Goal: Information Seeking & Learning: Check status

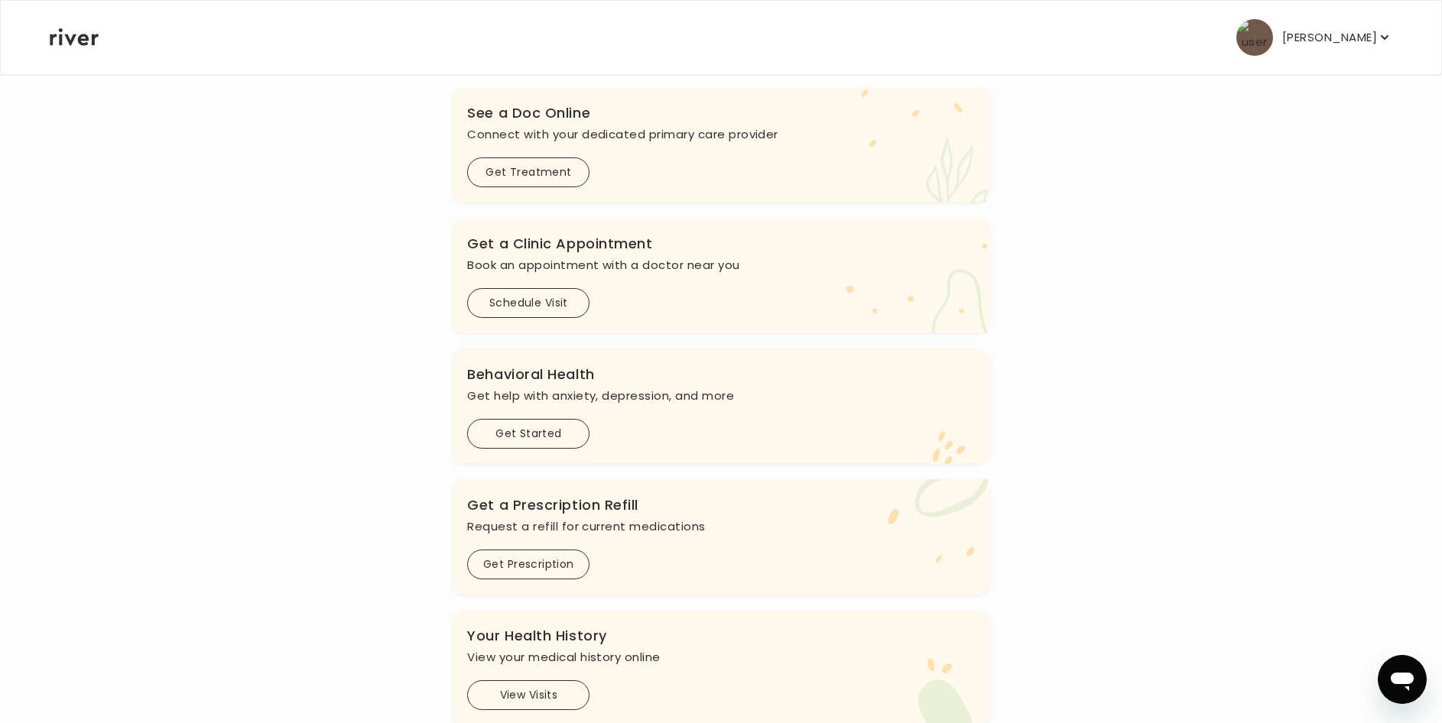
scroll to position [378, 0]
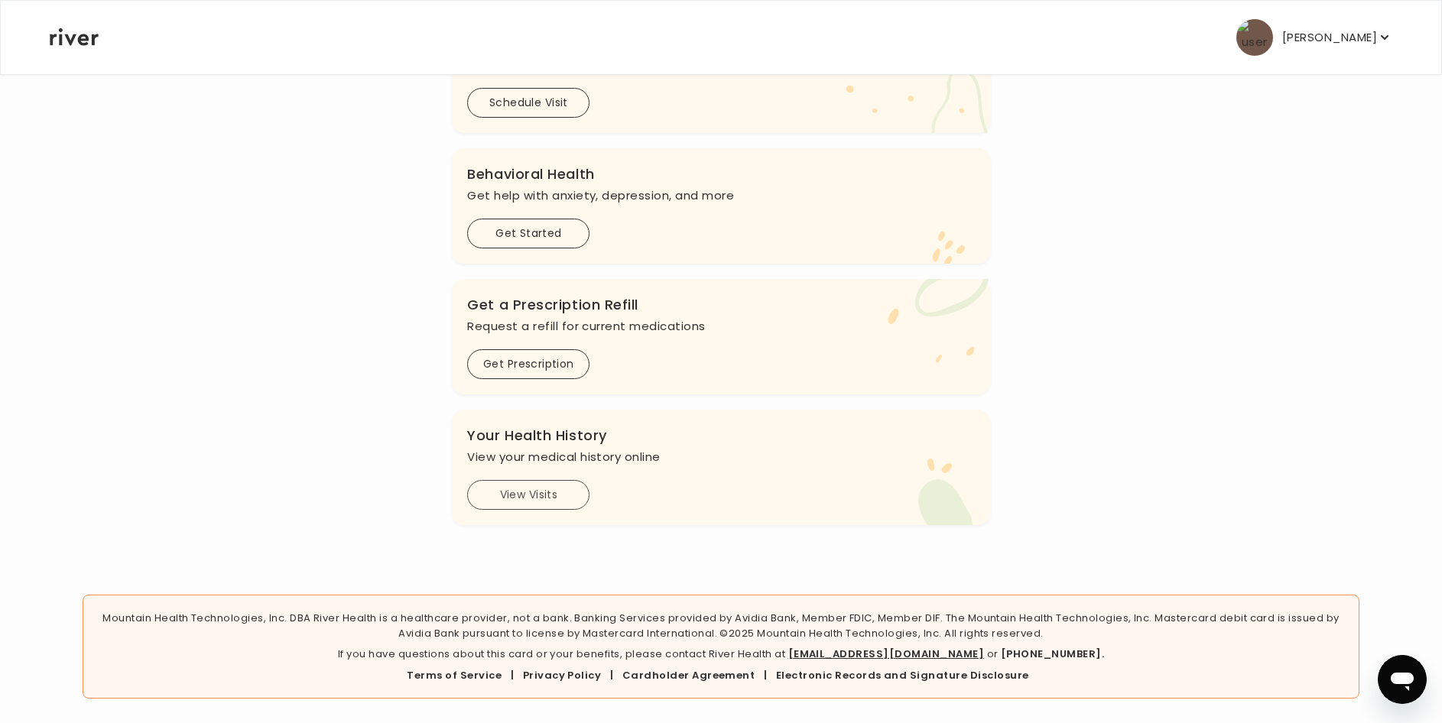
click at [555, 495] on button "View Visits" at bounding box center [528, 495] width 122 height 30
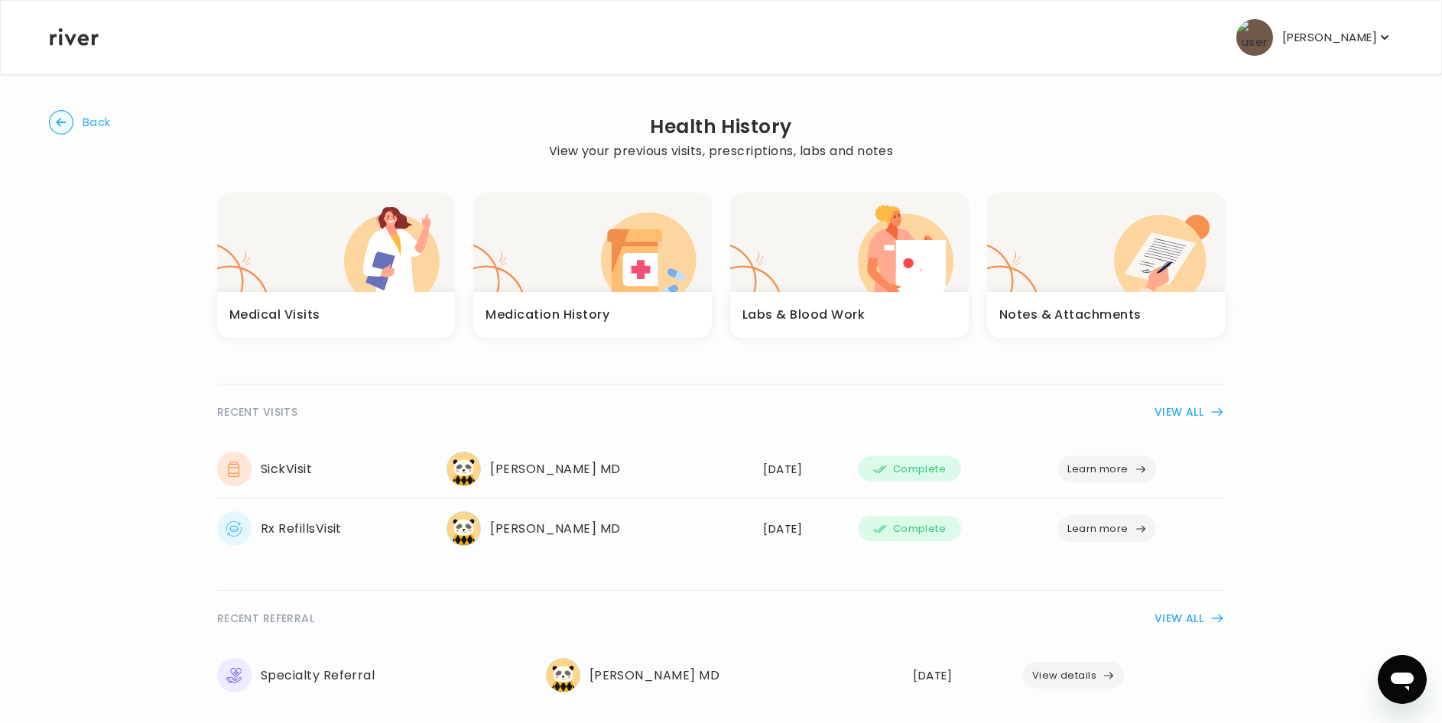
click at [1127, 465] on button "Learn more" at bounding box center [1107, 469] width 98 height 27
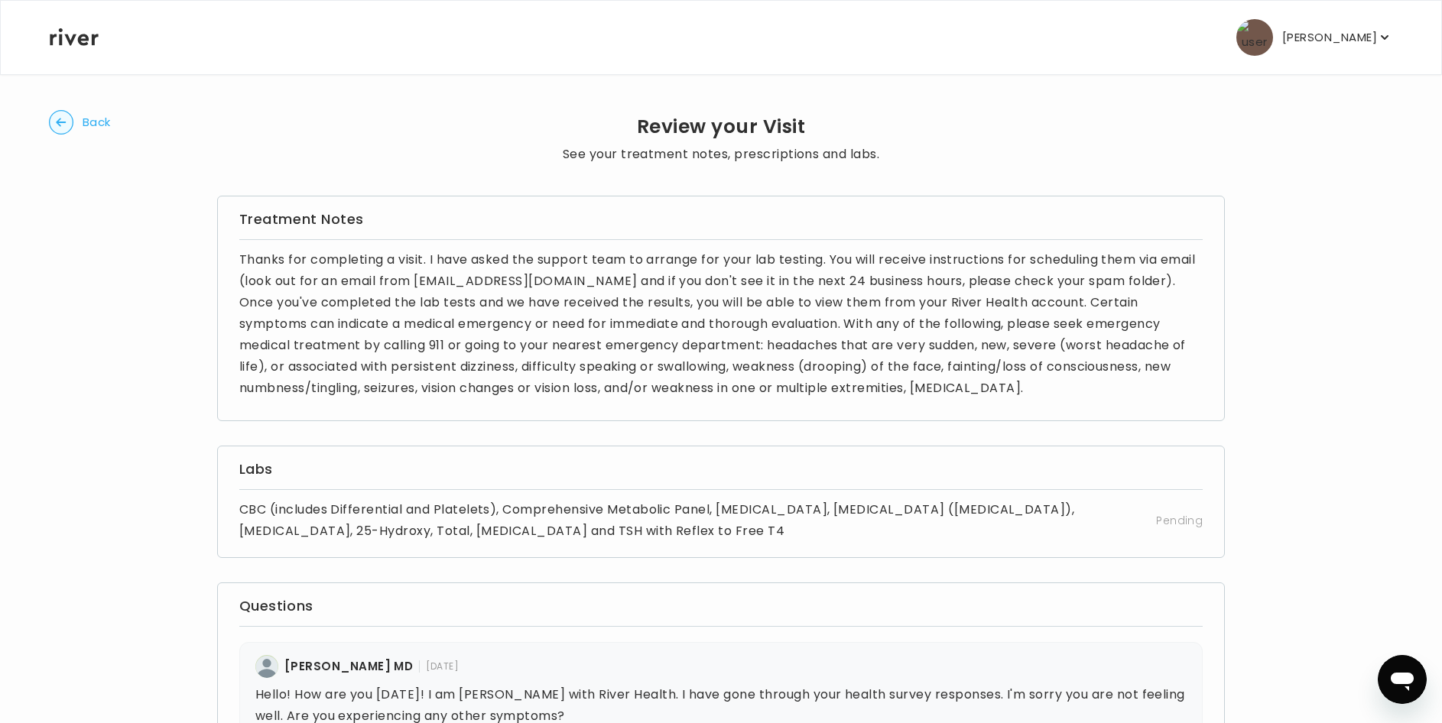
click at [60, 128] on circle "button" at bounding box center [62, 123] width 24 height 24
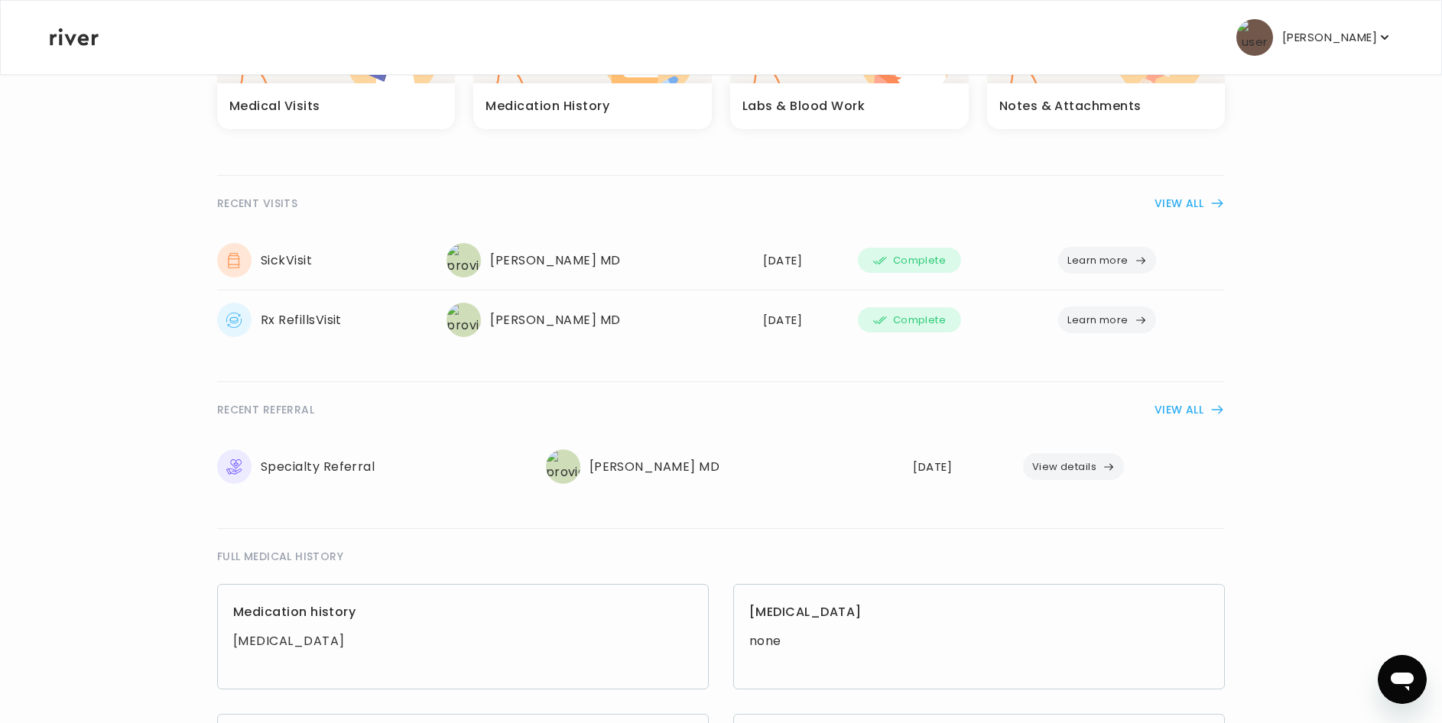
scroll to position [229, 0]
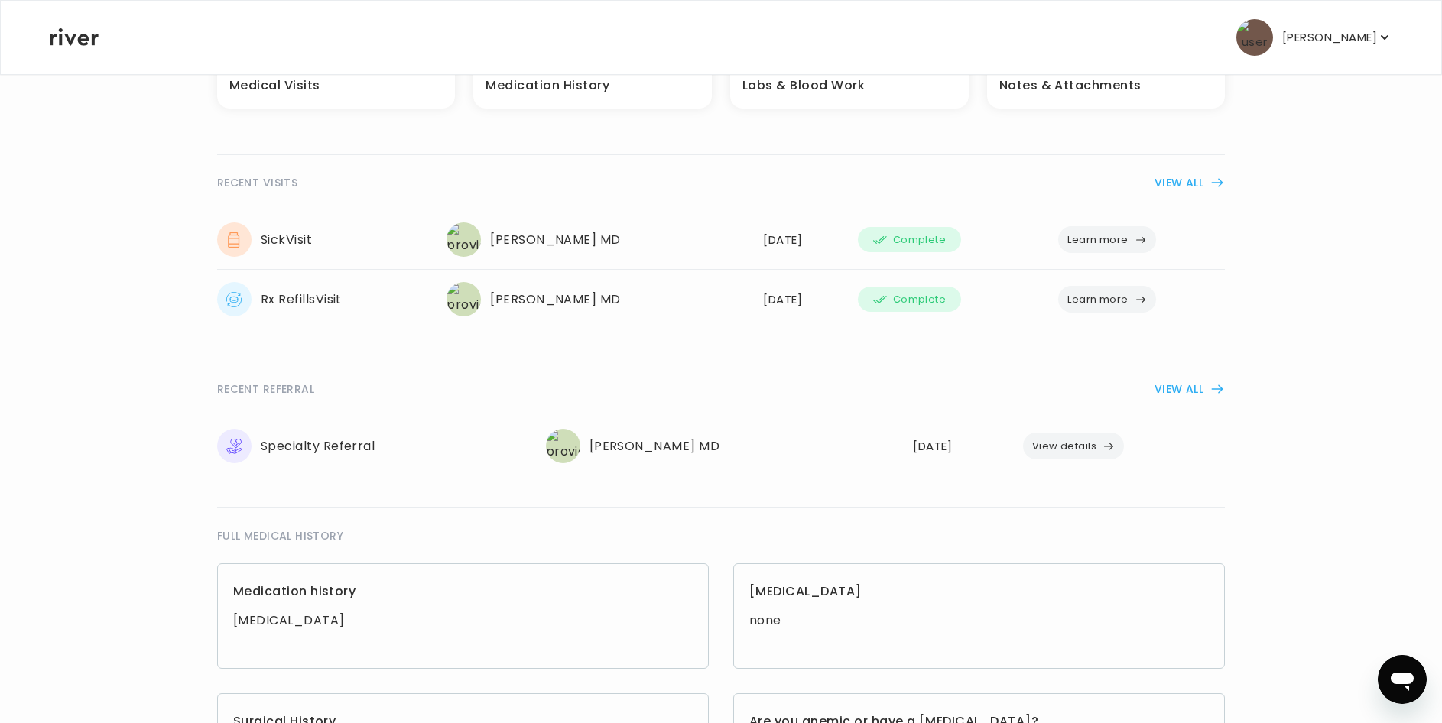
click at [1073, 438] on button "View details" at bounding box center [1074, 446] width 102 height 27
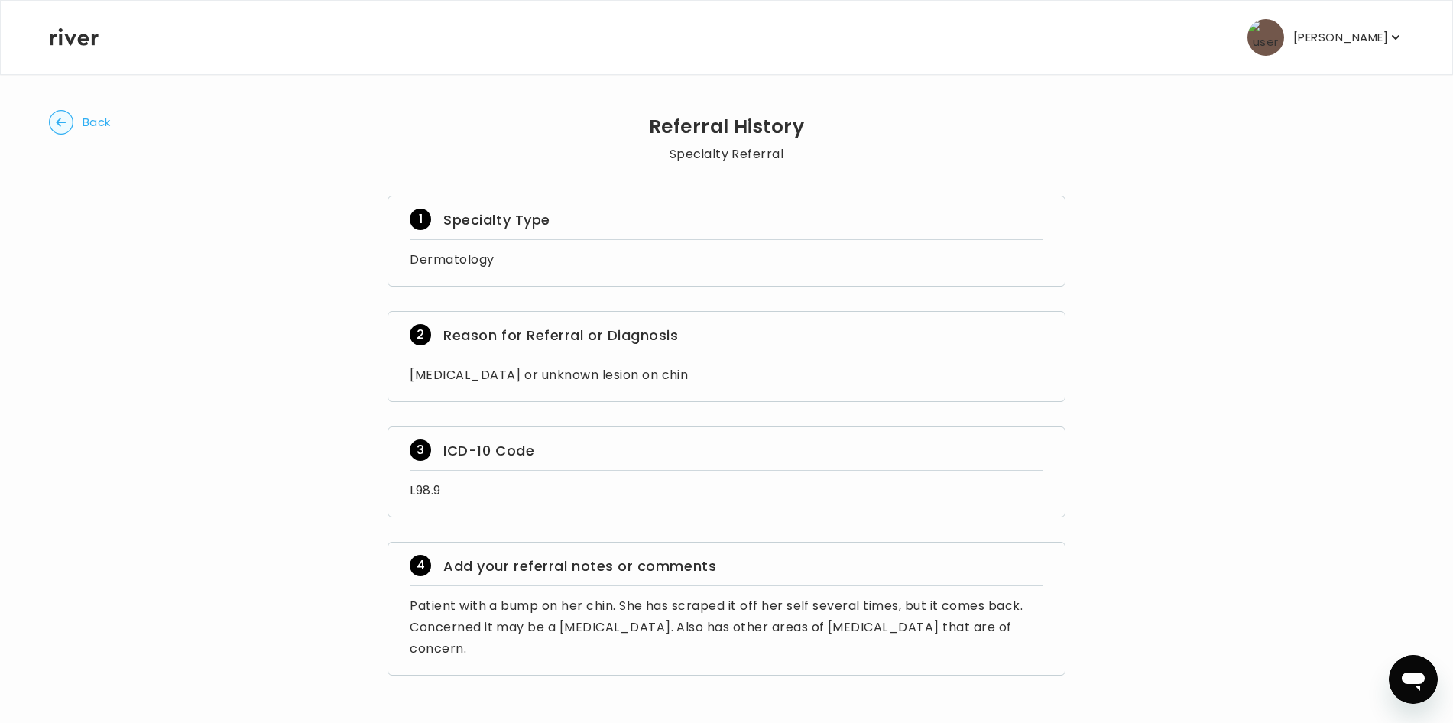
click at [51, 125] on circle "button" at bounding box center [62, 123] width 24 height 24
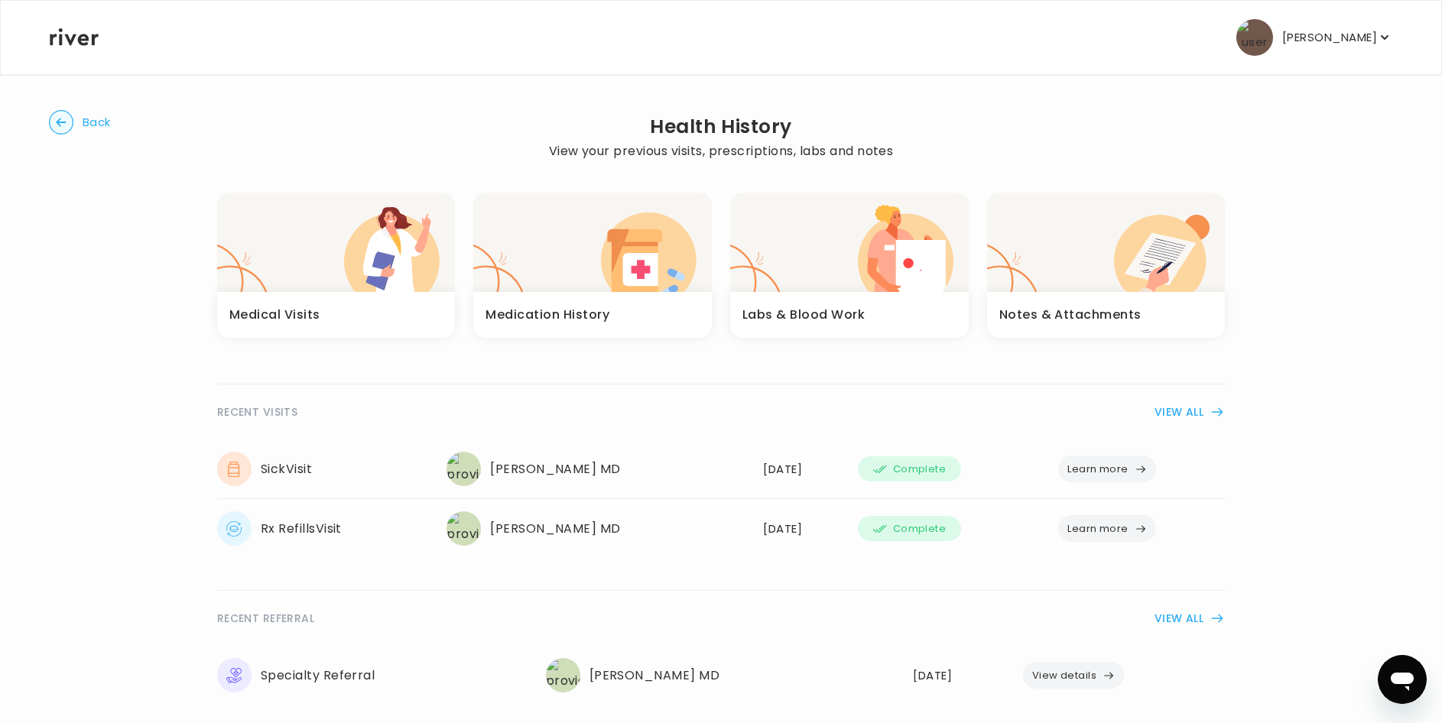
click at [1095, 468] on button "Learn more" at bounding box center [1107, 469] width 98 height 27
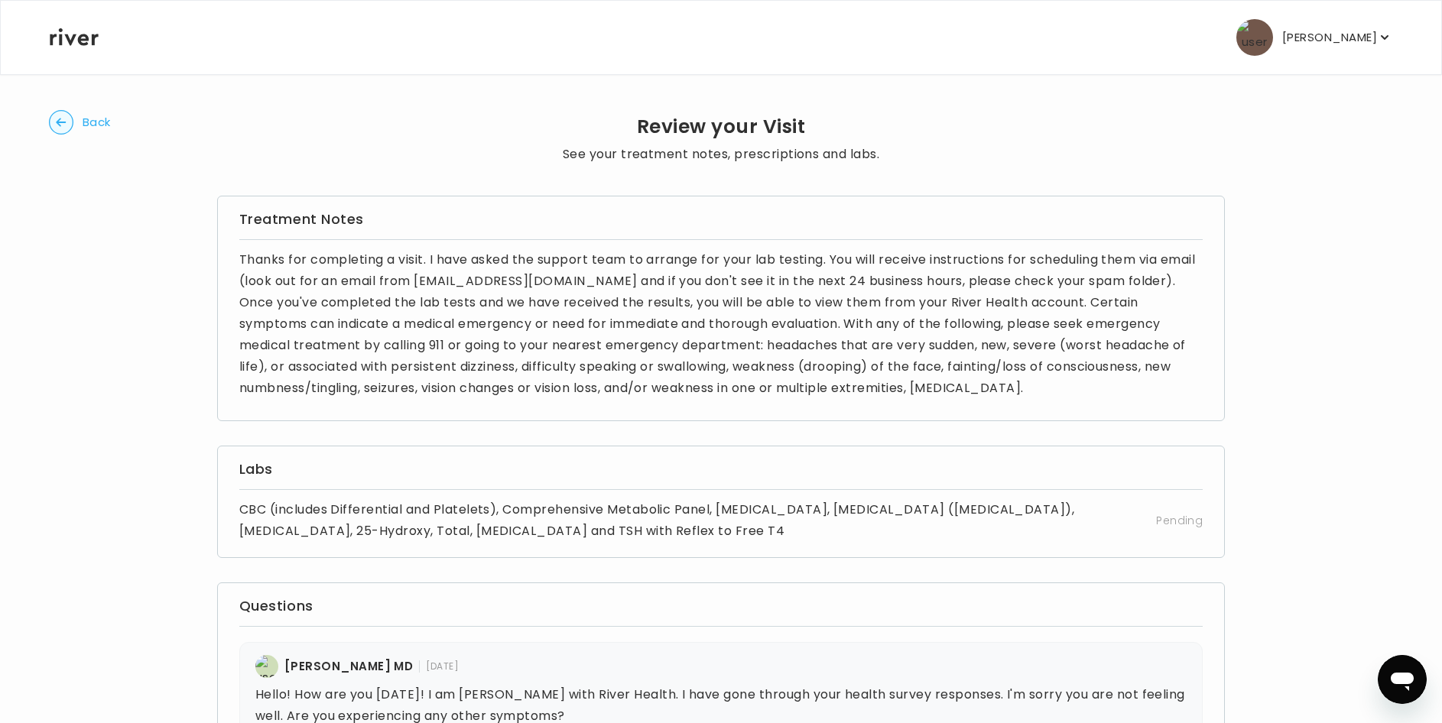
click at [55, 116] on circle "button" at bounding box center [62, 123] width 24 height 24
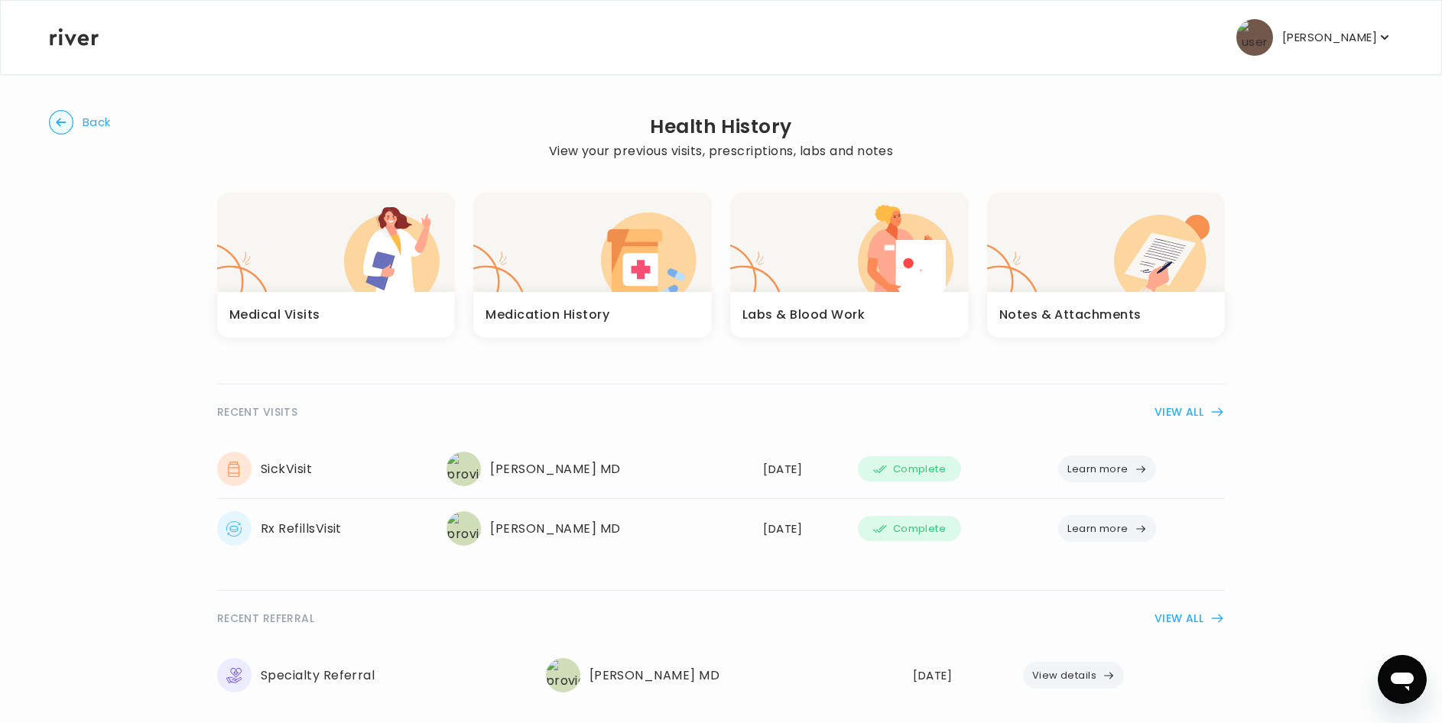
click at [300, 320] on h3 "Medical Visits" at bounding box center [274, 314] width 91 height 21
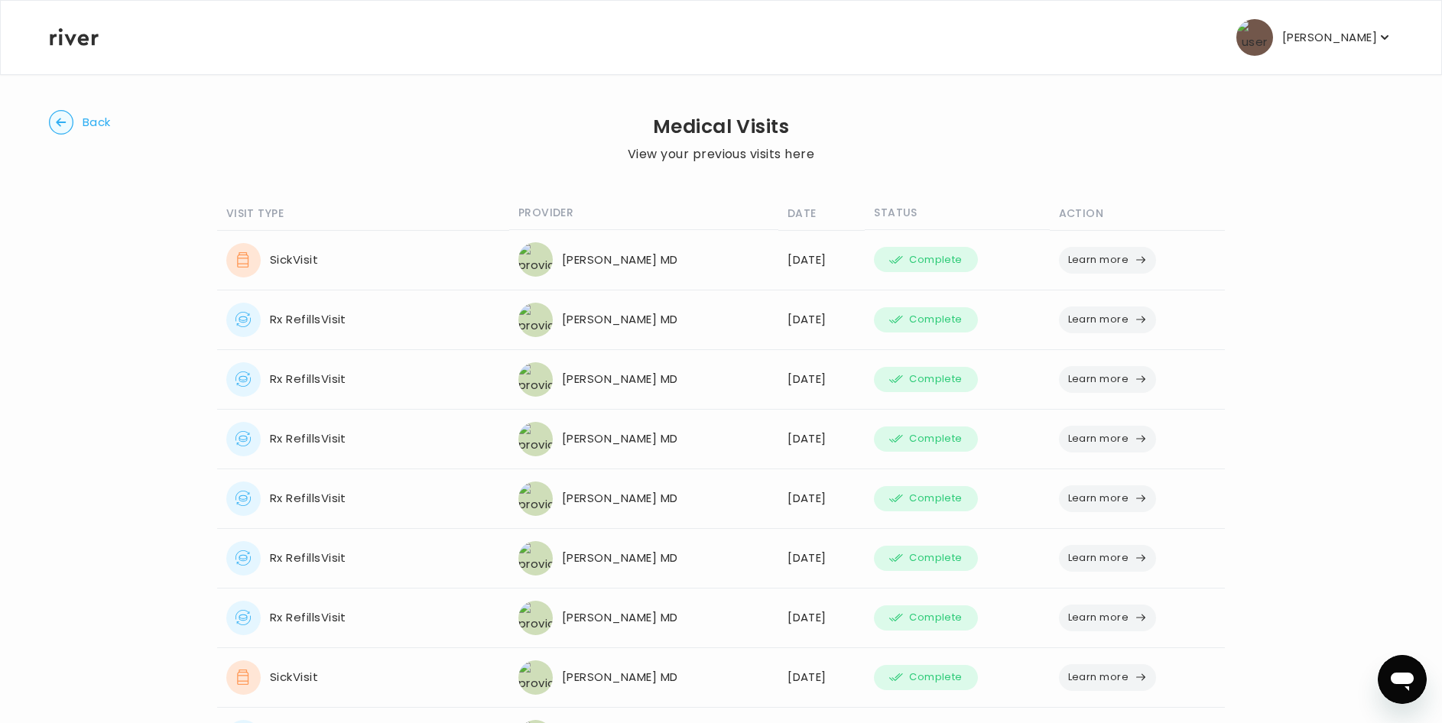
click at [1072, 264] on button "Learn more" at bounding box center [1108, 260] width 98 height 27
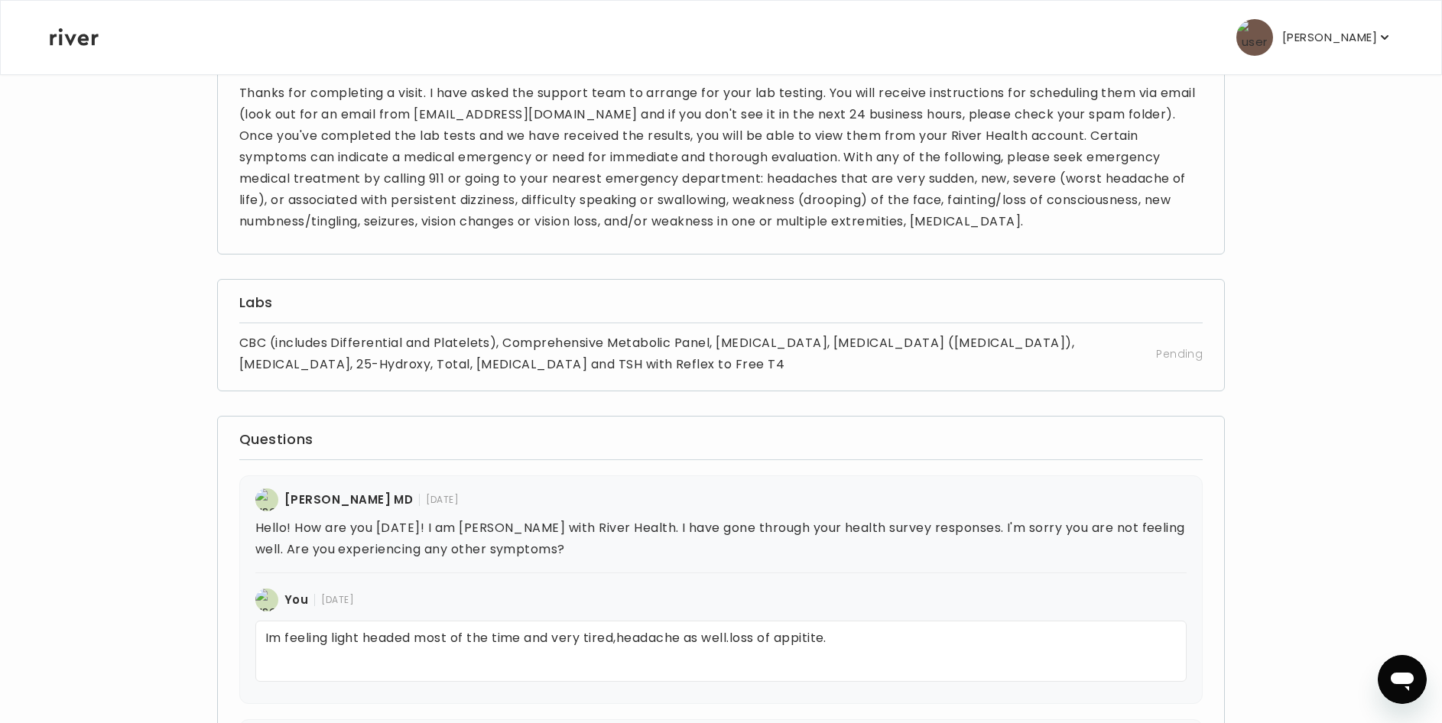
scroll to position [76, 0]
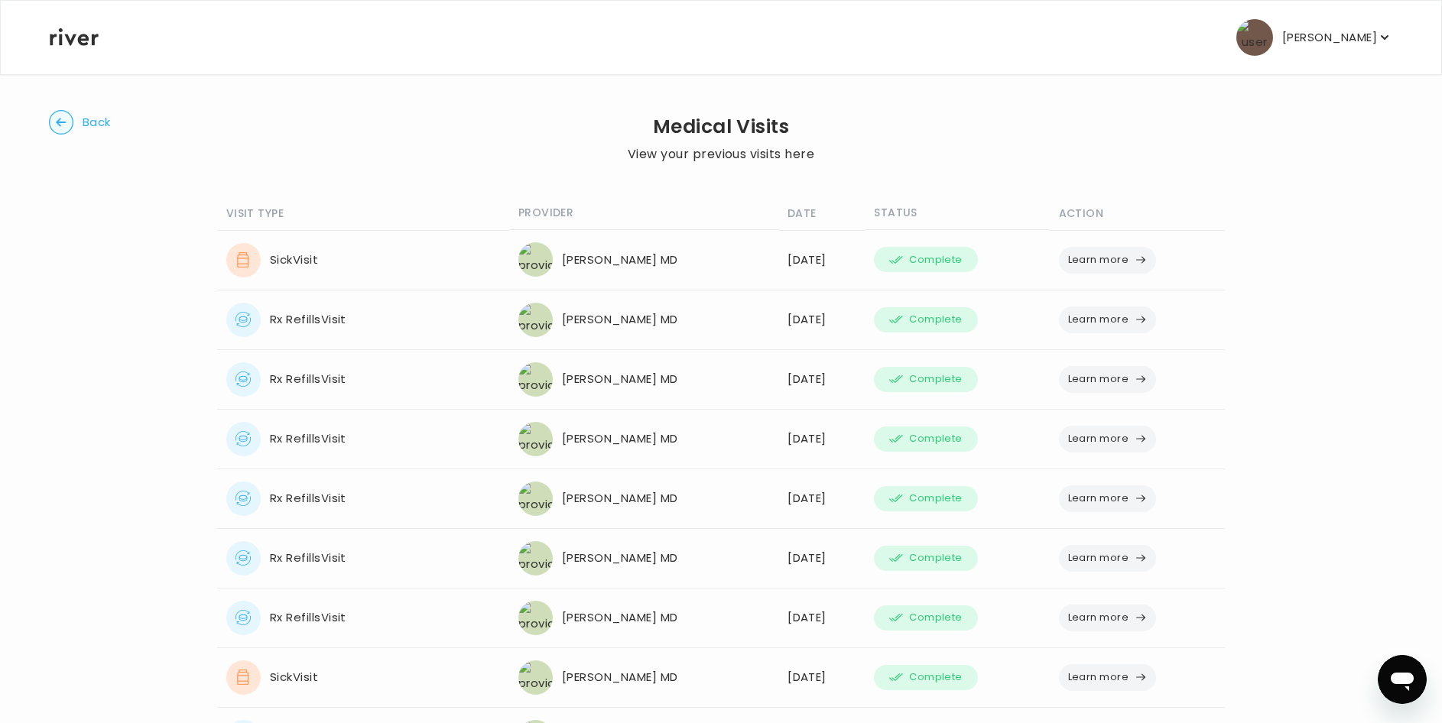
click at [245, 261] on icon at bounding box center [242, 259] width 15 height 15
click at [60, 121] on circle "button" at bounding box center [62, 123] width 24 height 24
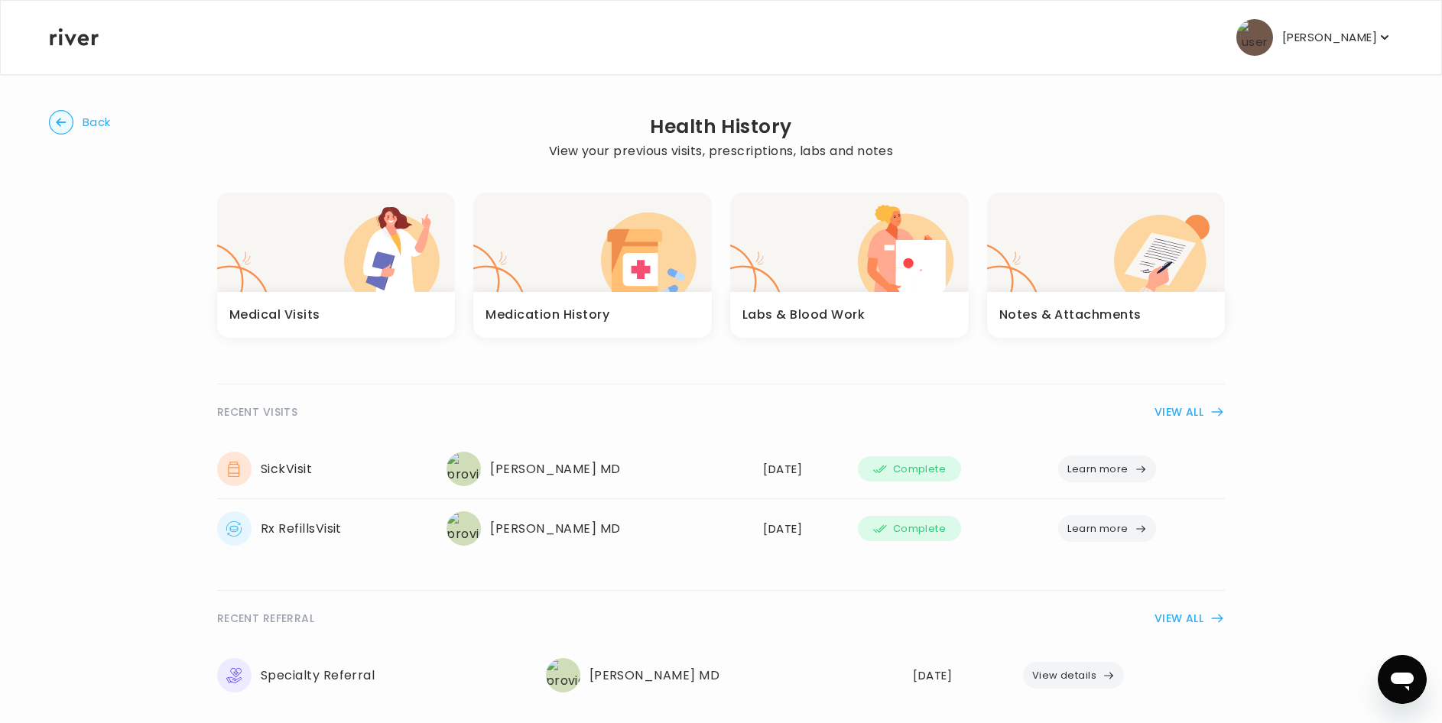
click at [838, 261] on div "button" at bounding box center [849, 242] width 239 height 99
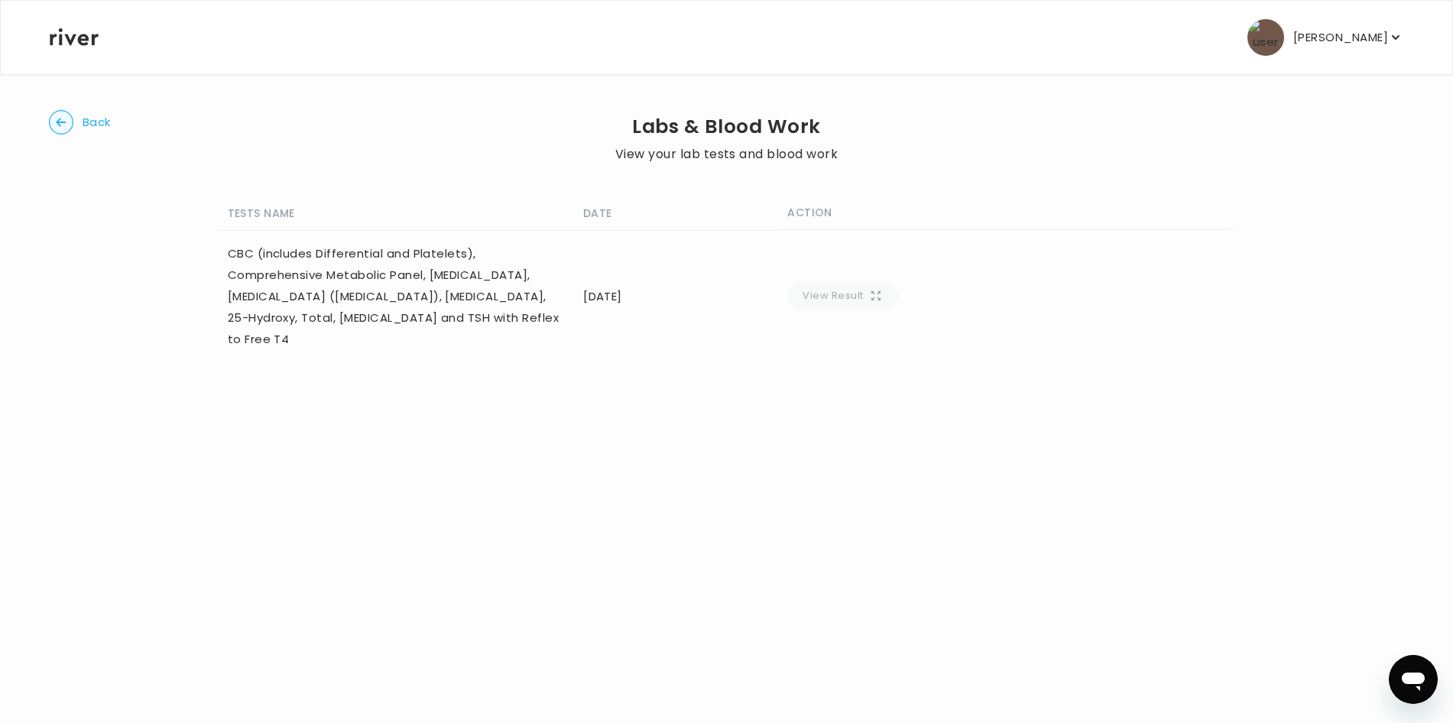
click at [912, 290] on td "View Result" at bounding box center [1006, 296] width 456 height 132
click at [870, 222] on th "ACTION" at bounding box center [1006, 213] width 456 height 34
click at [867, 216] on th "ACTION" at bounding box center [1006, 213] width 456 height 34
drag, startPoint x: 867, startPoint y: 216, endPoint x: 859, endPoint y: 213, distance: 9.2
click at [865, 216] on th "ACTION" at bounding box center [1006, 213] width 456 height 34
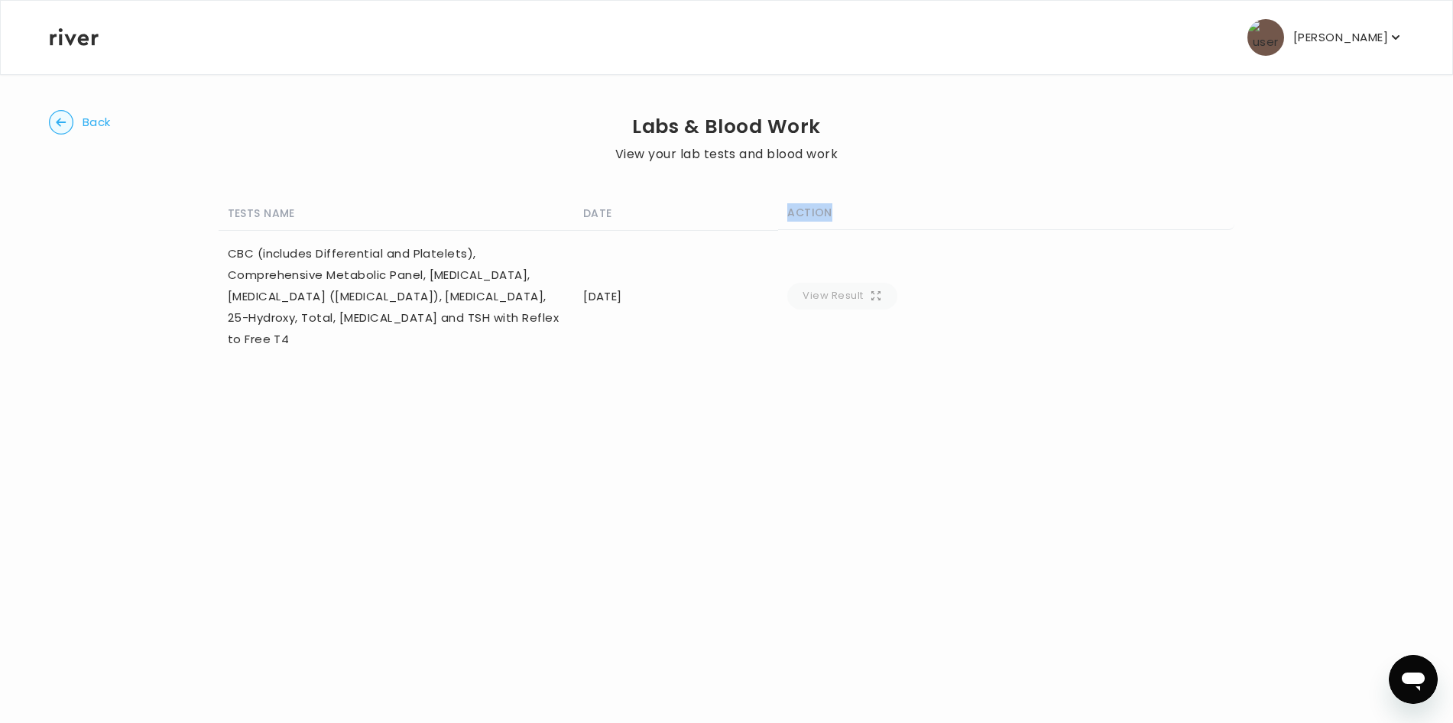
click at [52, 120] on circle "button" at bounding box center [62, 123] width 24 height 24
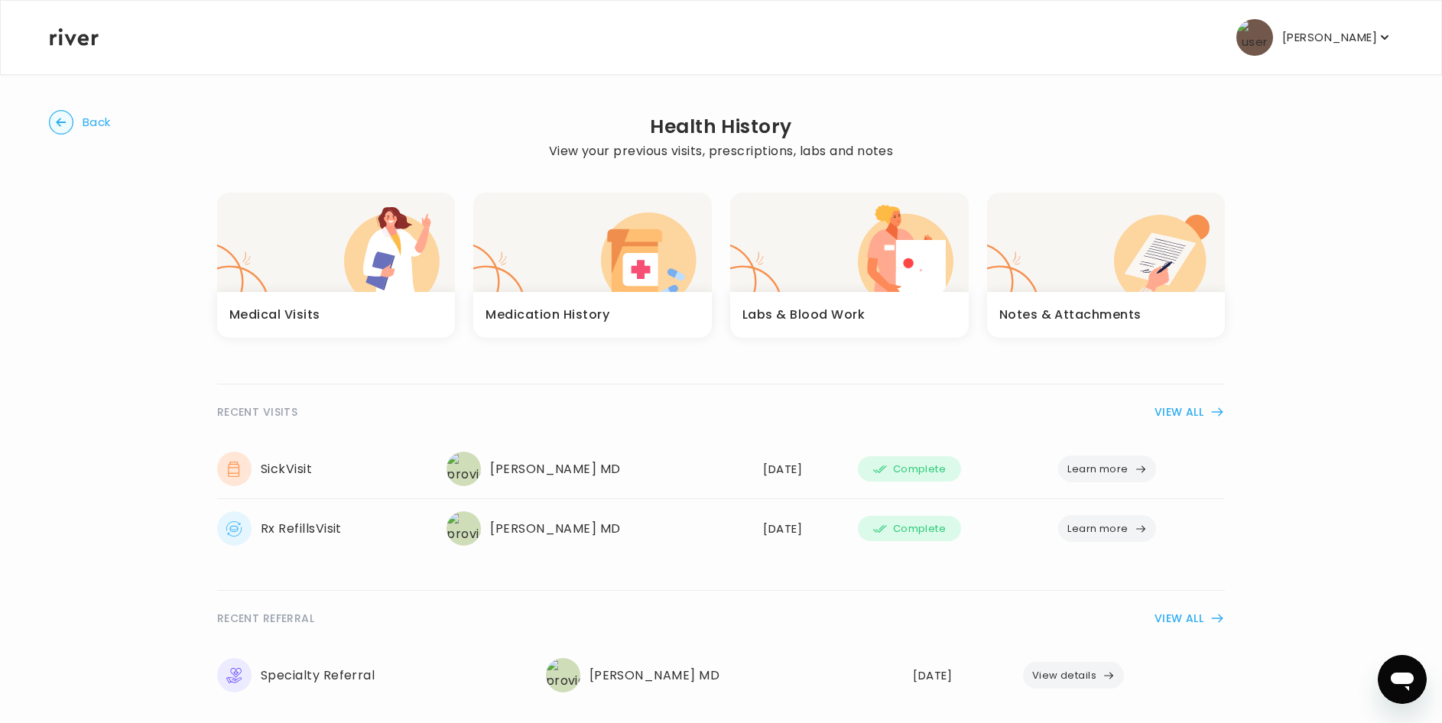
click at [1094, 320] on h3 "Notes & Attachments" at bounding box center [1070, 314] width 142 height 21
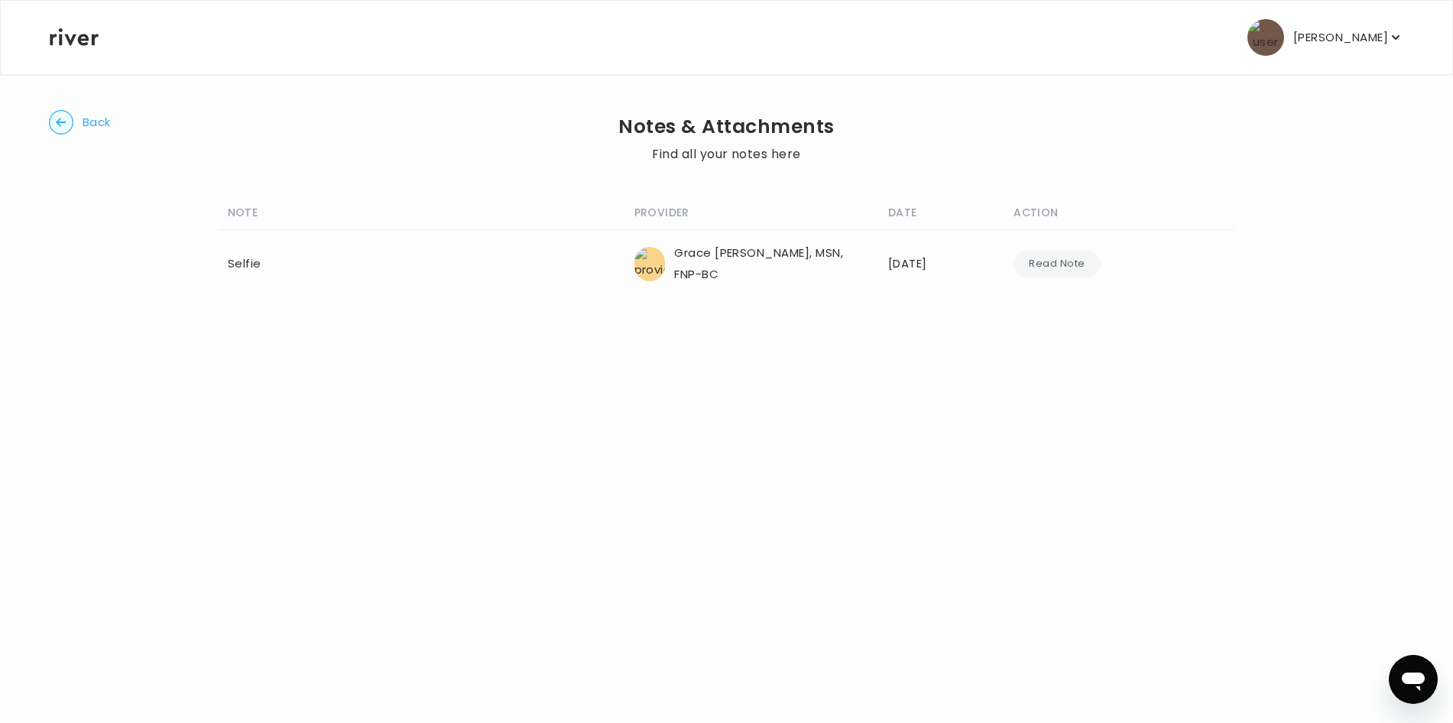
click at [1073, 260] on button "Read Note" at bounding box center [1057, 264] width 86 height 27
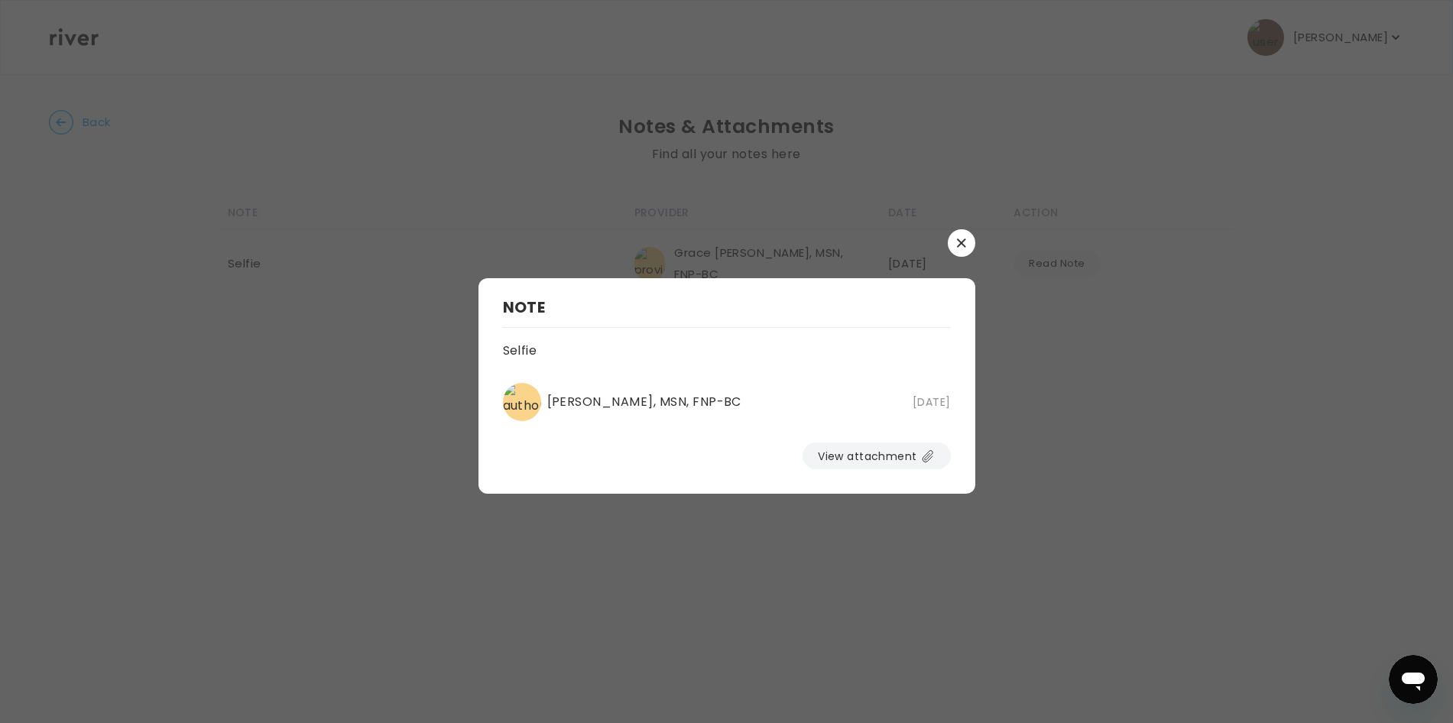
click at [954, 237] on button "button" at bounding box center [962, 243] width 28 height 28
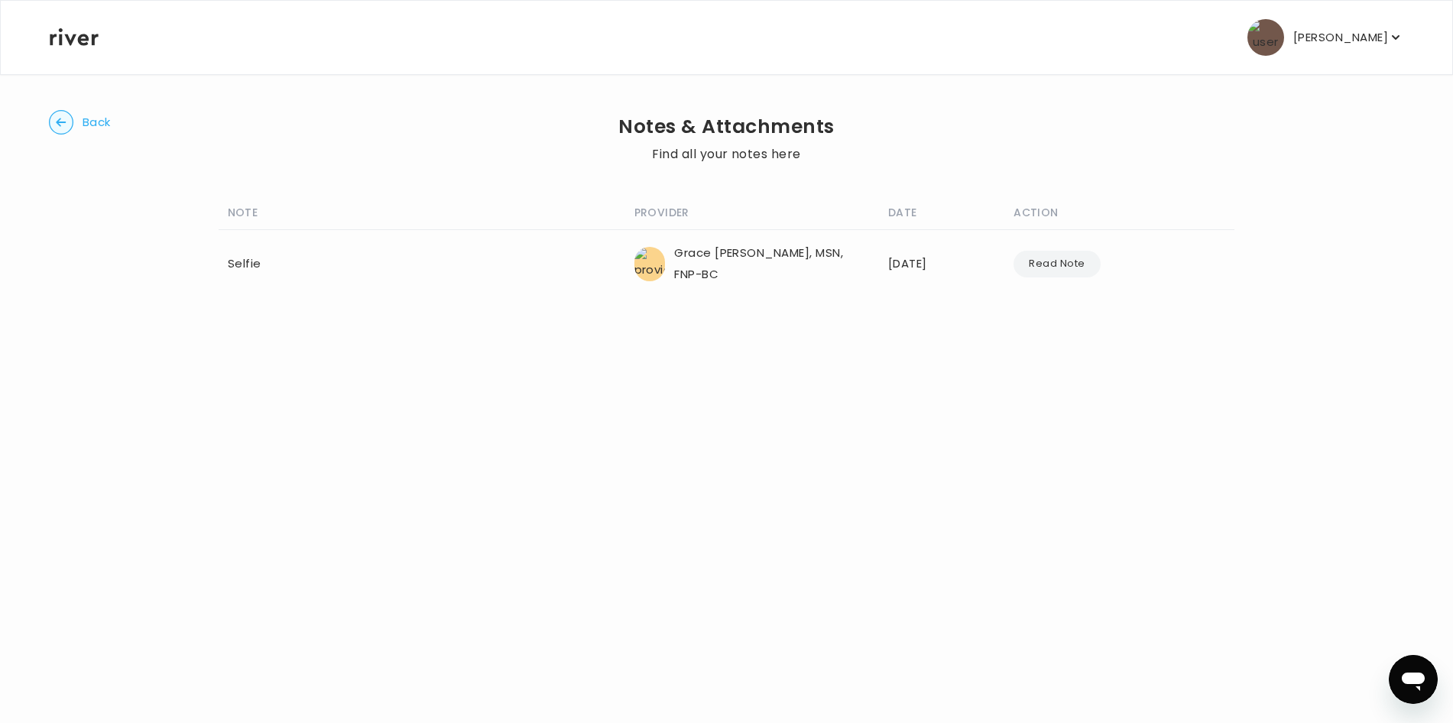
click at [62, 121] on circle "button" at bounding box center [62, 123] width 24 height 24
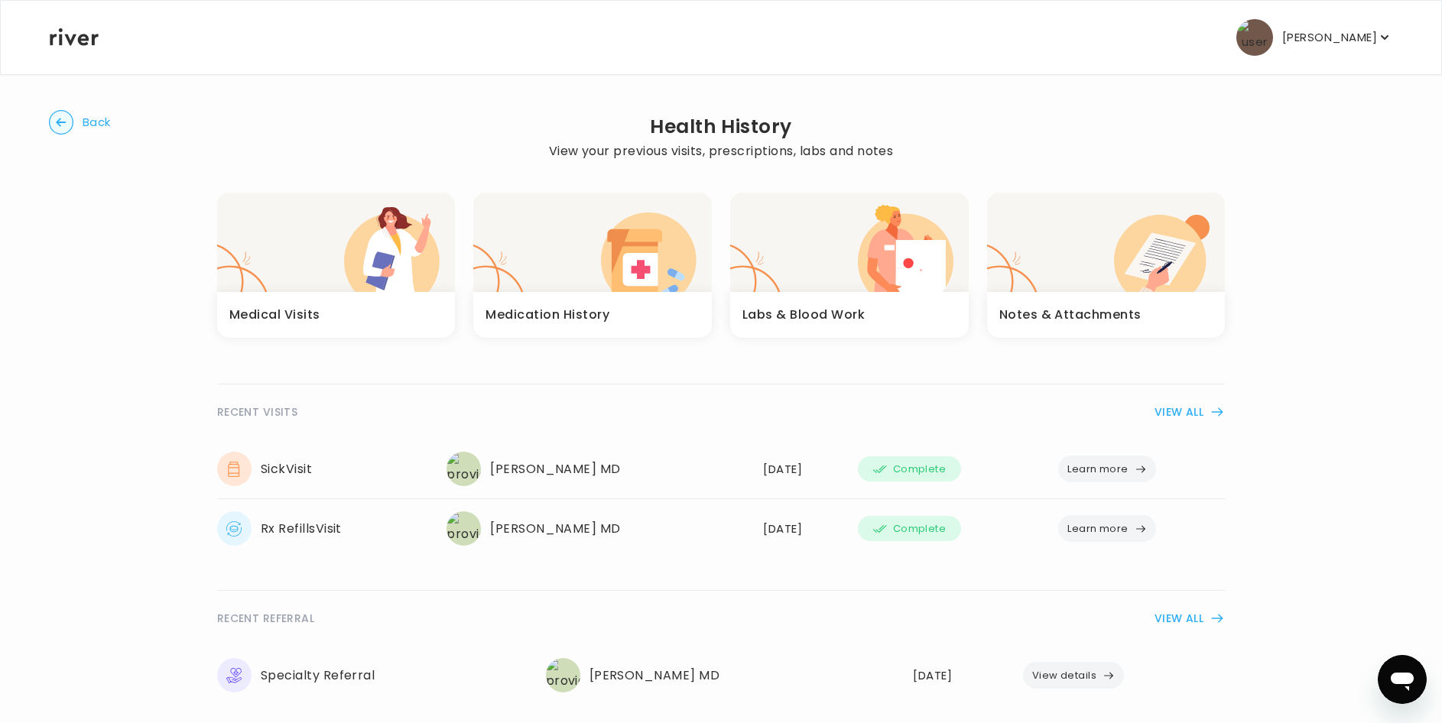
click at [537, 284] on div "button" at bounding box center [592, 242] width 239 height 99
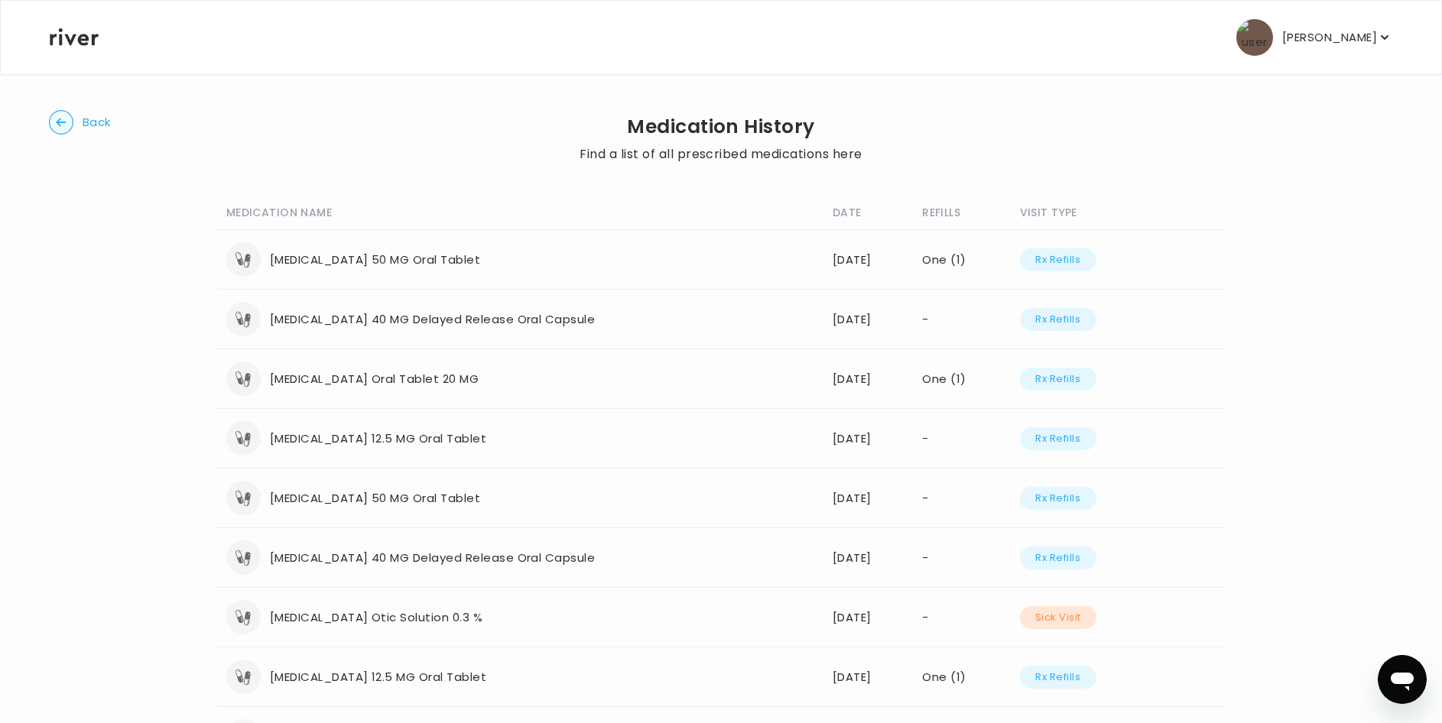
click at [63, 123] on circle "button" at bounding box center [62, 123] width 24 height 24
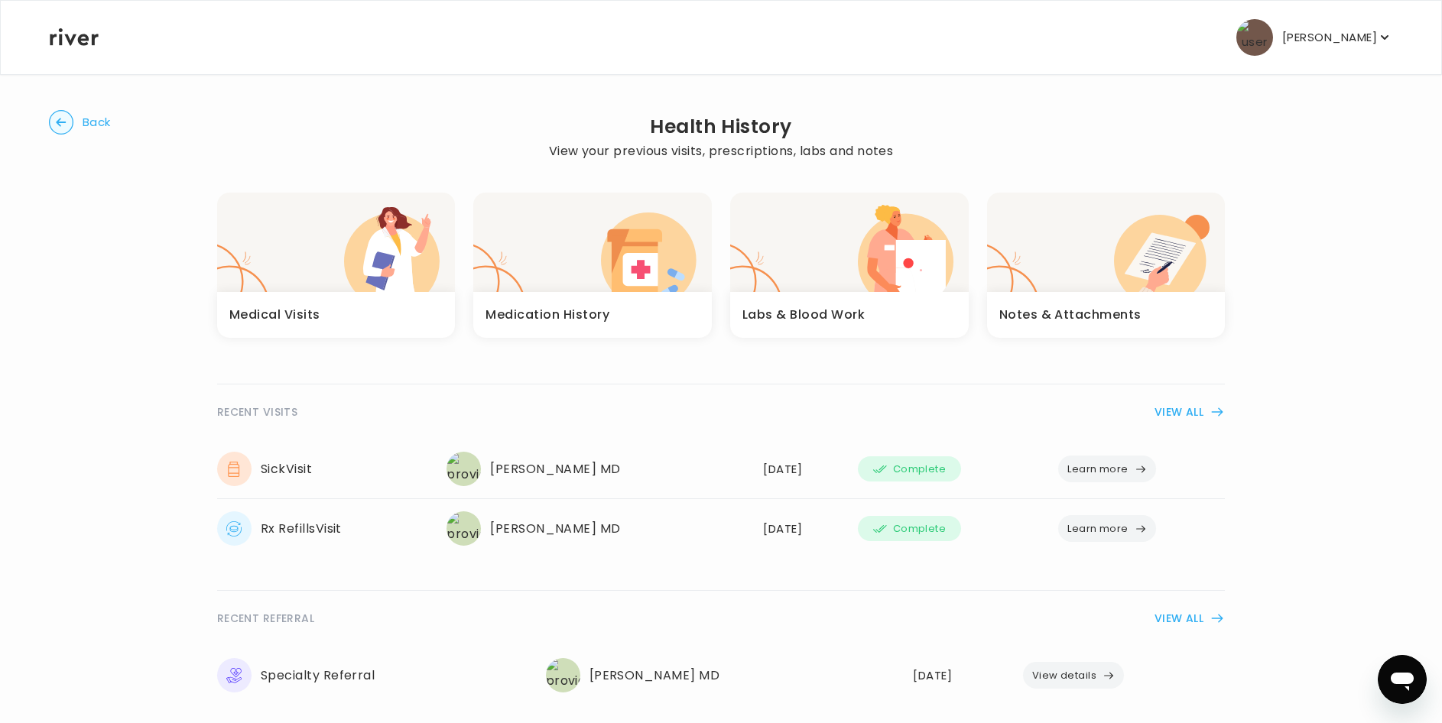
click at [797, 295] on div "Labs & Blood Work" at bounding box center [849, 315] width 239 height 46
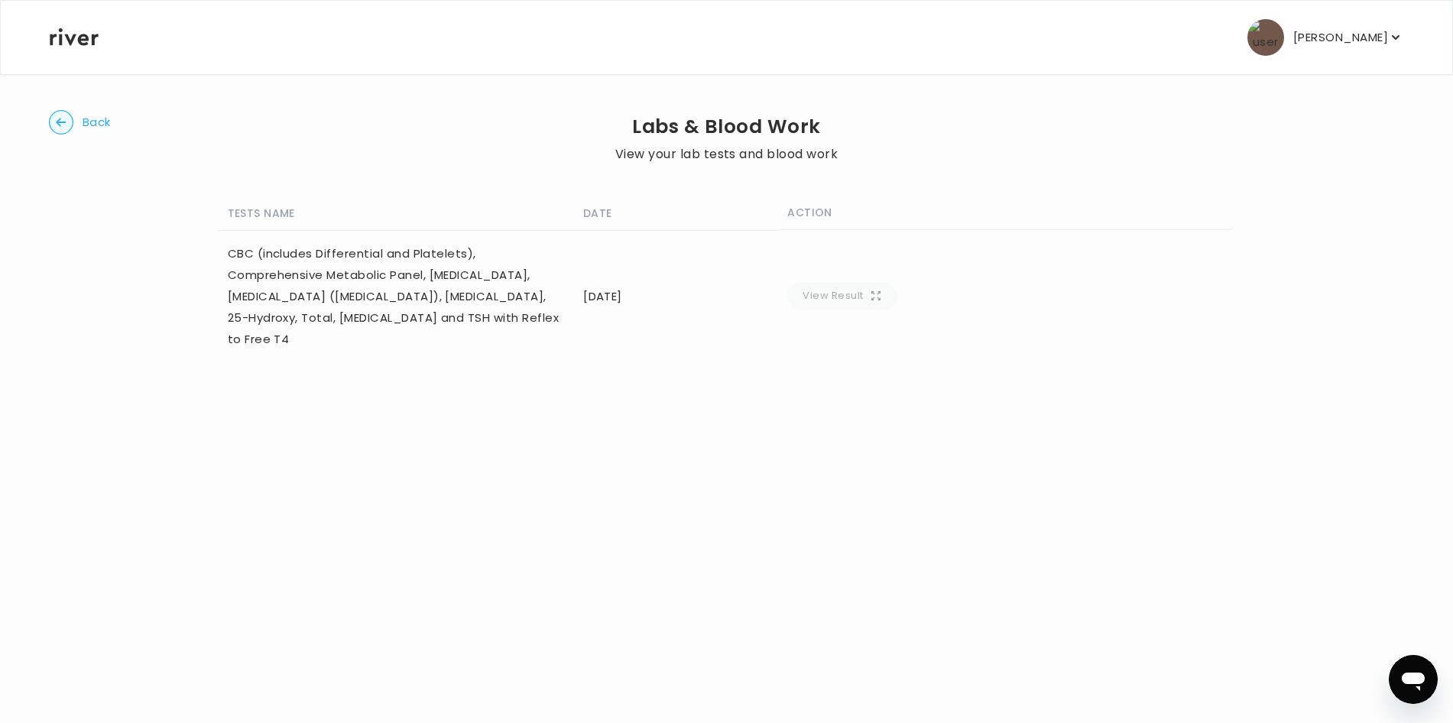
click at [933, 280] on td "View Result" at bounding box center [1006, 296] width 456 height 132
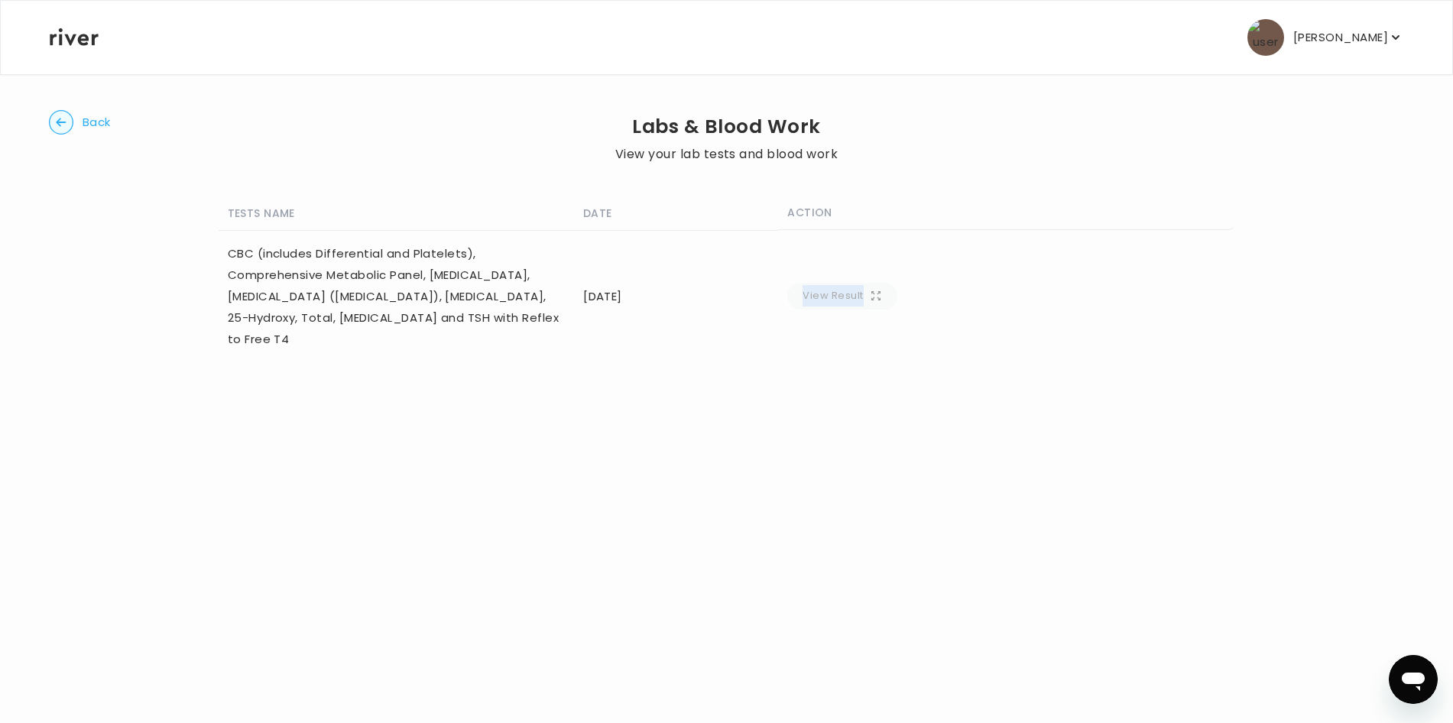
click at [933, 280] on td "View Result" at bounding box center [1006, 296] width 456 height 132
click at [901, 282] on td "View Result" at bounding box center [1006, 296] width 456 height 132
click at [365, 276] on div "CBC (includes Differential and Platelets), Comprehensive Metabolic Panel, [MEDI…" at bounding box center [396, 296] width 337 height 107
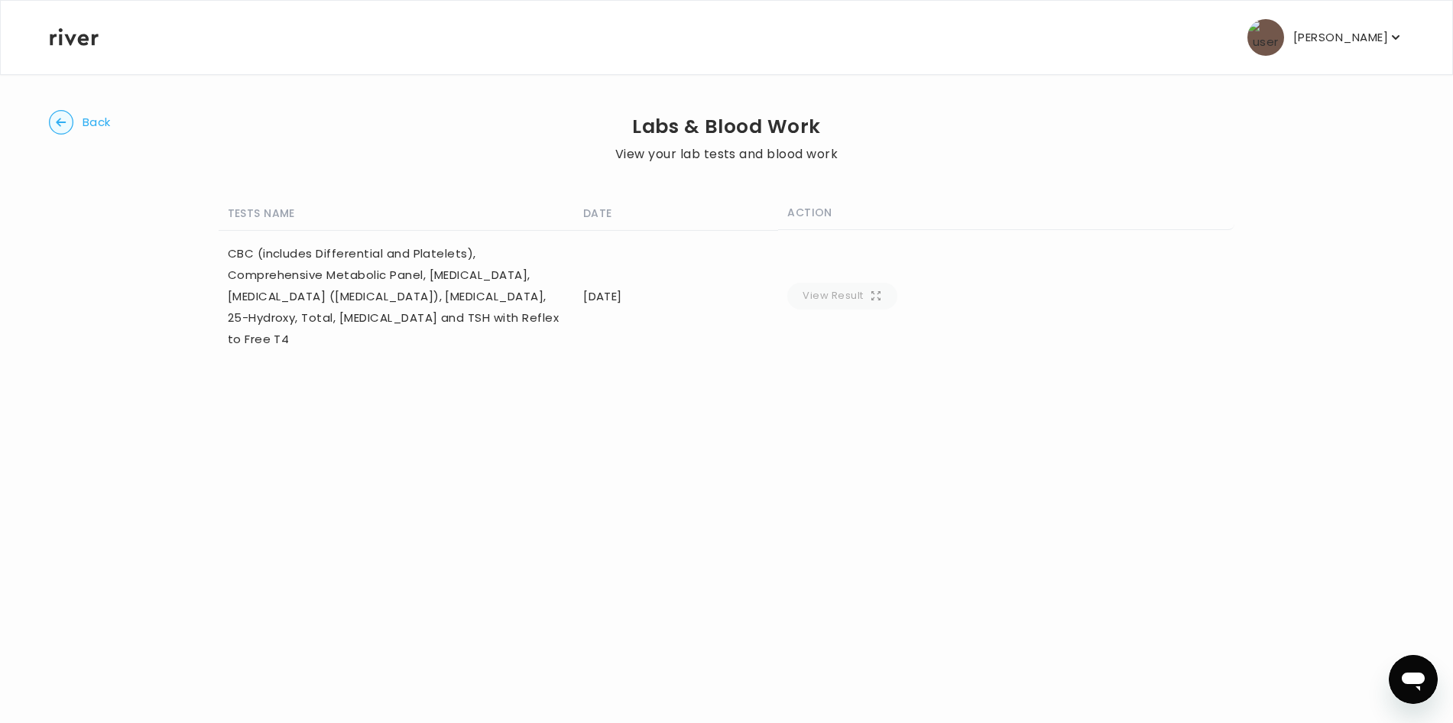
click at [366, 277] on div "CBC (includes Differential and Platelets), Comprehensive Metabolic Panel, [MEDI…" at bounding box center [396, 296] width 337 height 107
click at [64, 120] on circle "button" at bounding box center [62, 123] width 24 height 24
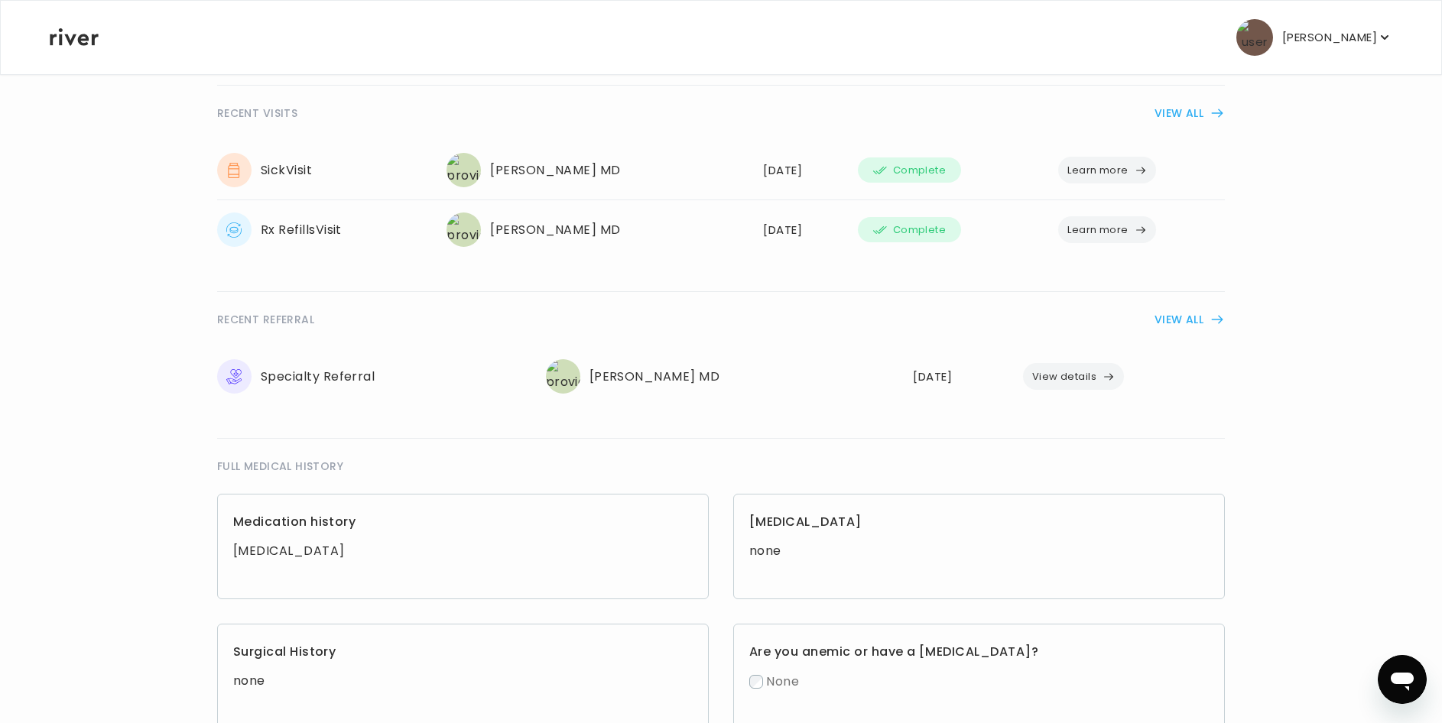
scroll to position [306, 0]
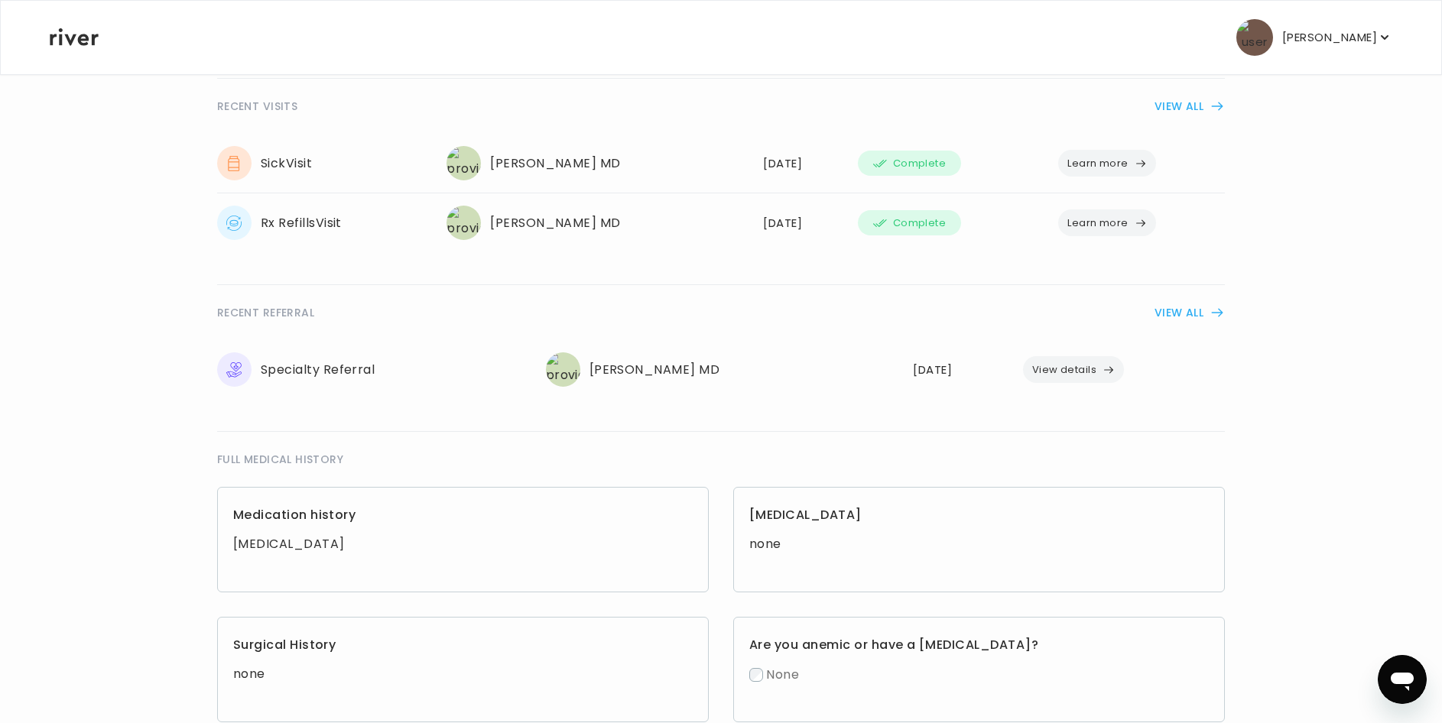
click at [1125, 167] on button "Learn more" at bounding box center [1107, 163] width 98 height 27
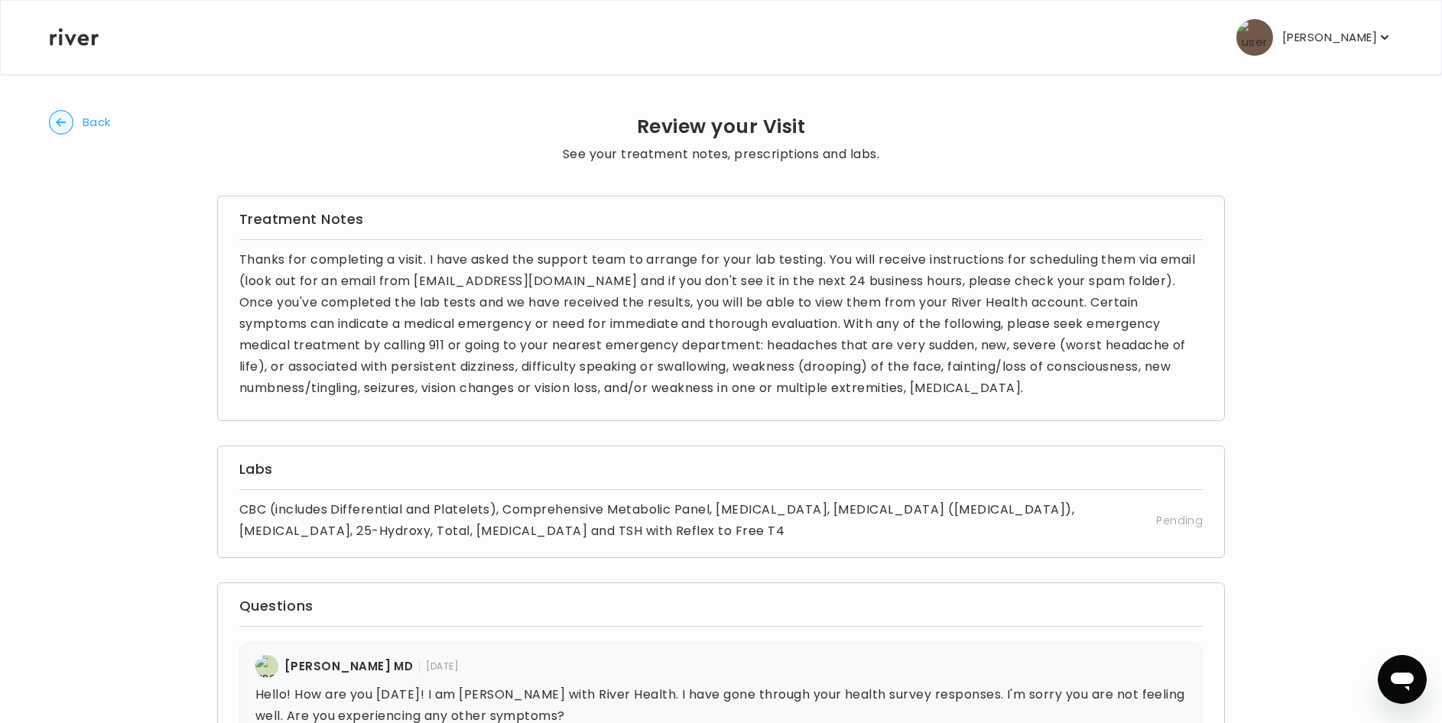
click at [1382, 37] on icon "button" at bounding box center [1385, 37] width 8 height 5
click at [265, 669] on img at bounding box center [266, 666] width 23 height 23
click at [265, 667] on img at bounding box center [266, 666] width 23 height 23
click at [61, 124] on circle "button" at bounding box center [62, 123] width 24 height 24
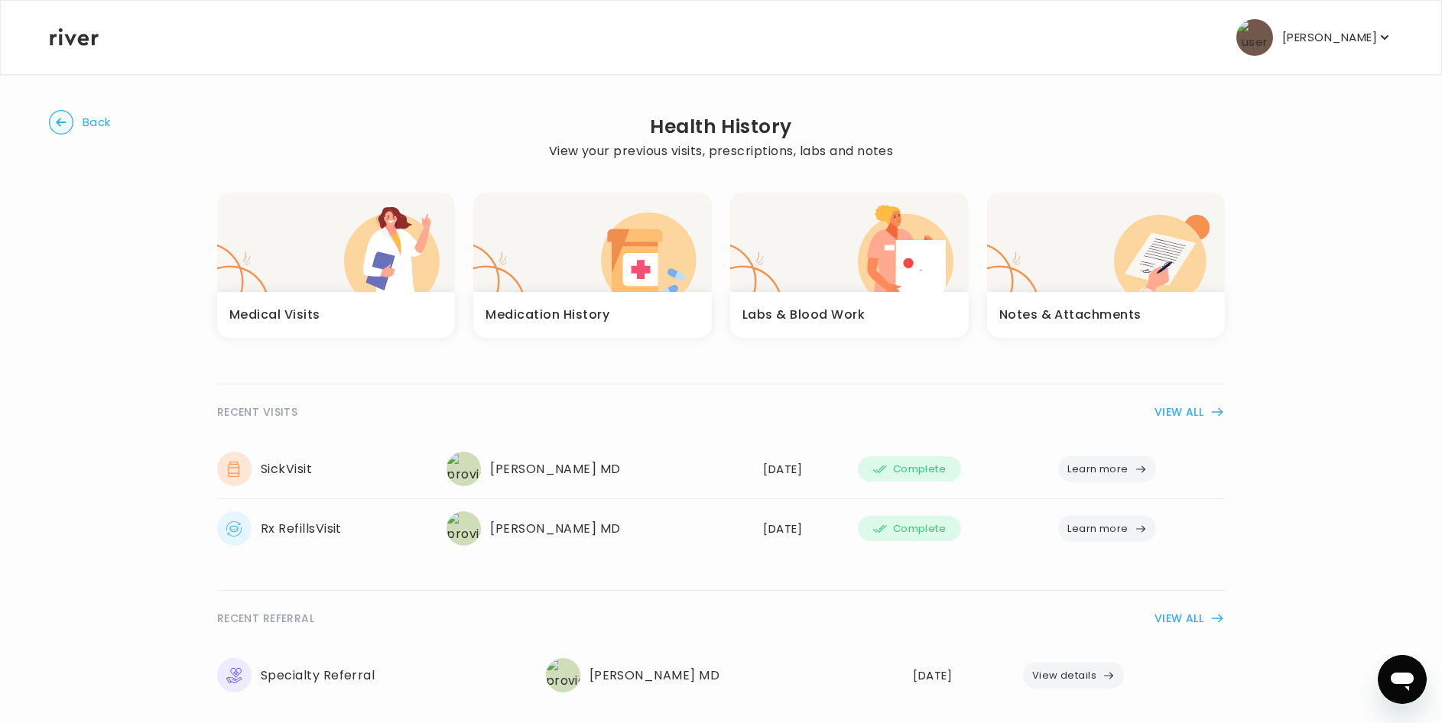
click at [475, 478] on img at bounding box center [463, 469] width 34 height 34
click at [1052, 313] on h3 "Notes & Attachments" at bounding box center [1070, 314] width 142 height 21
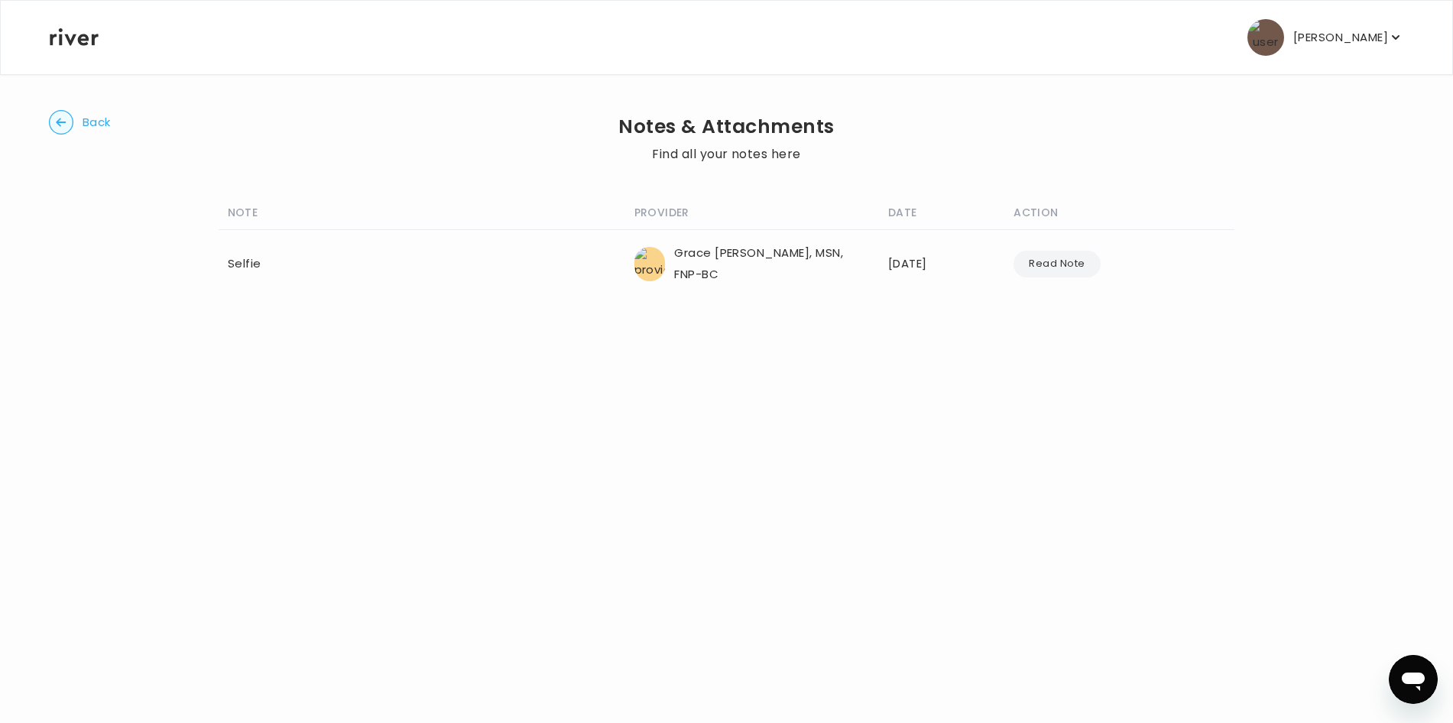
click at [63, 129] on circle "button" at bounding box center [62, 123] width 24 height 24
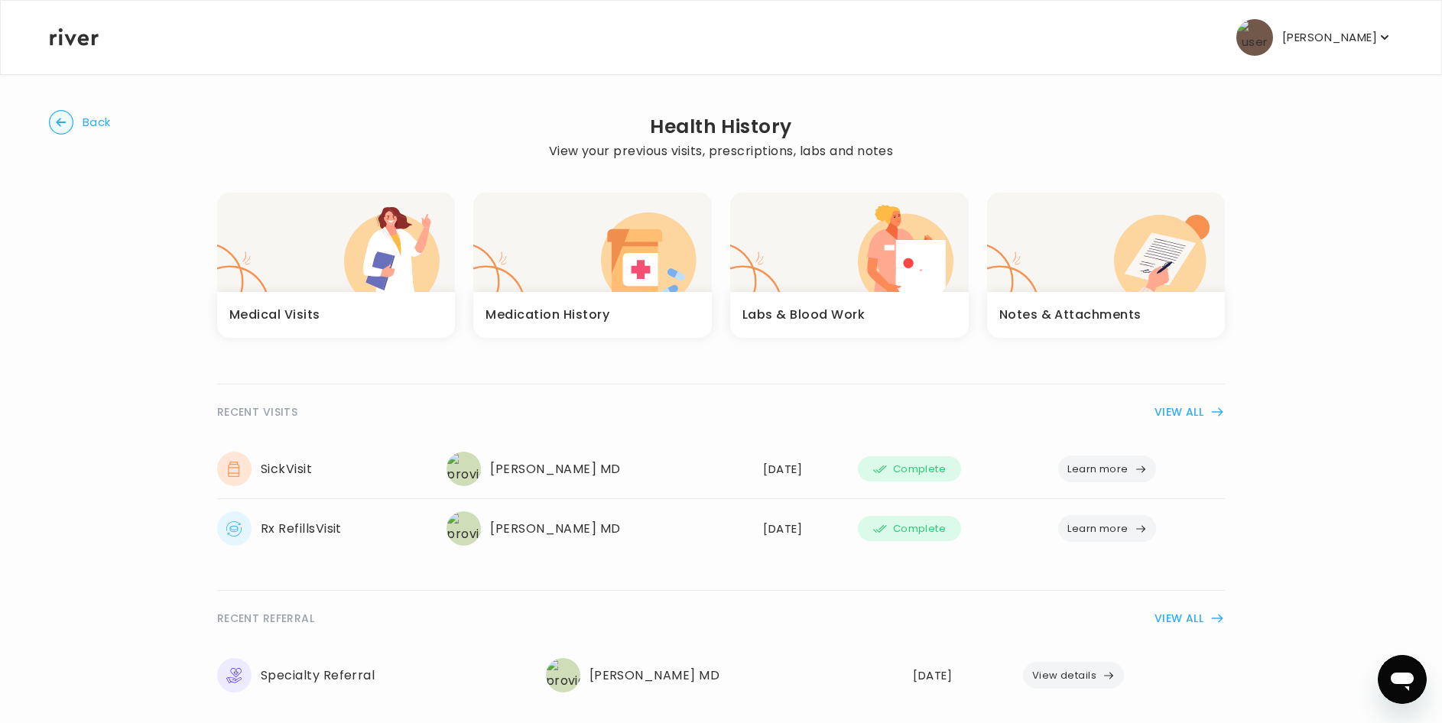
click at [774, 312] on h3 "Labs & Blood Work" at bounding box center [803, 314] width 122 height 21
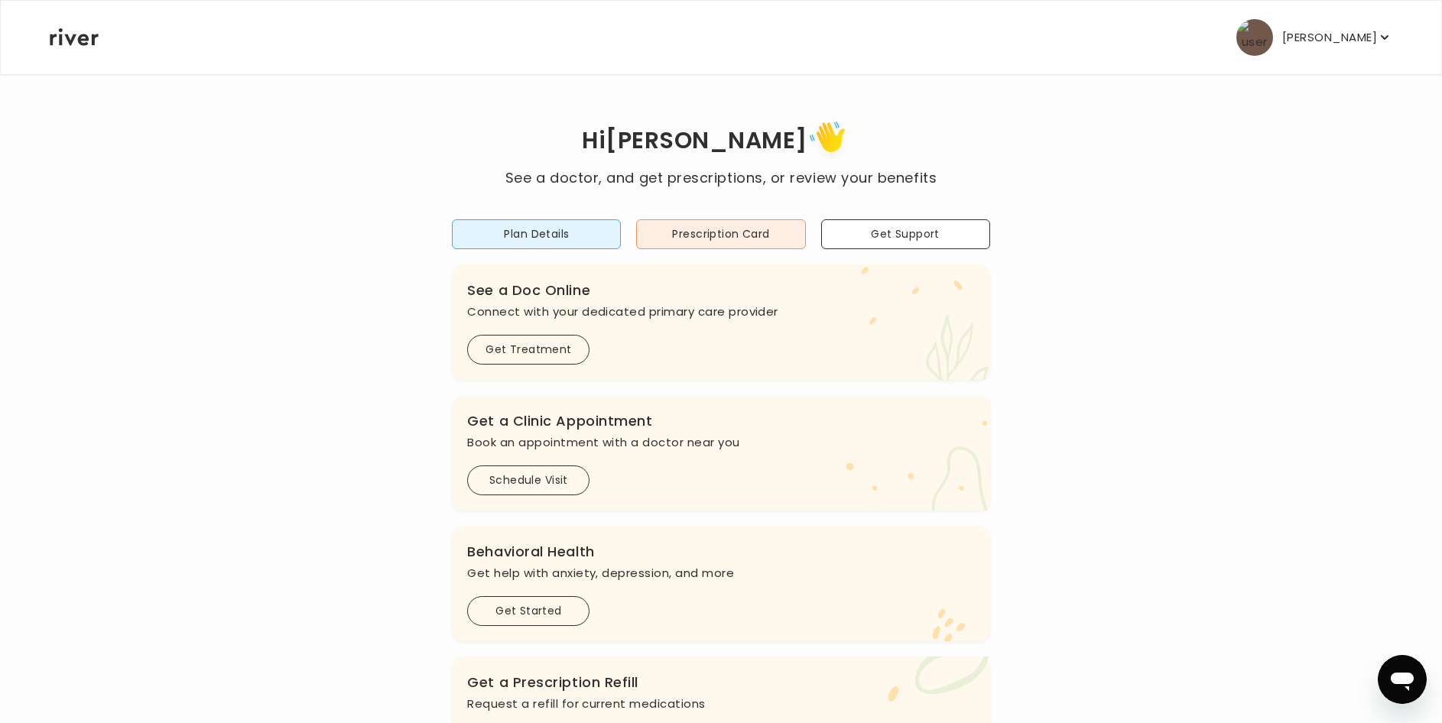
click at [1359, 31] on p "[PERSON_NAME]" at bounding box center [1329, 37] width 95 height 21
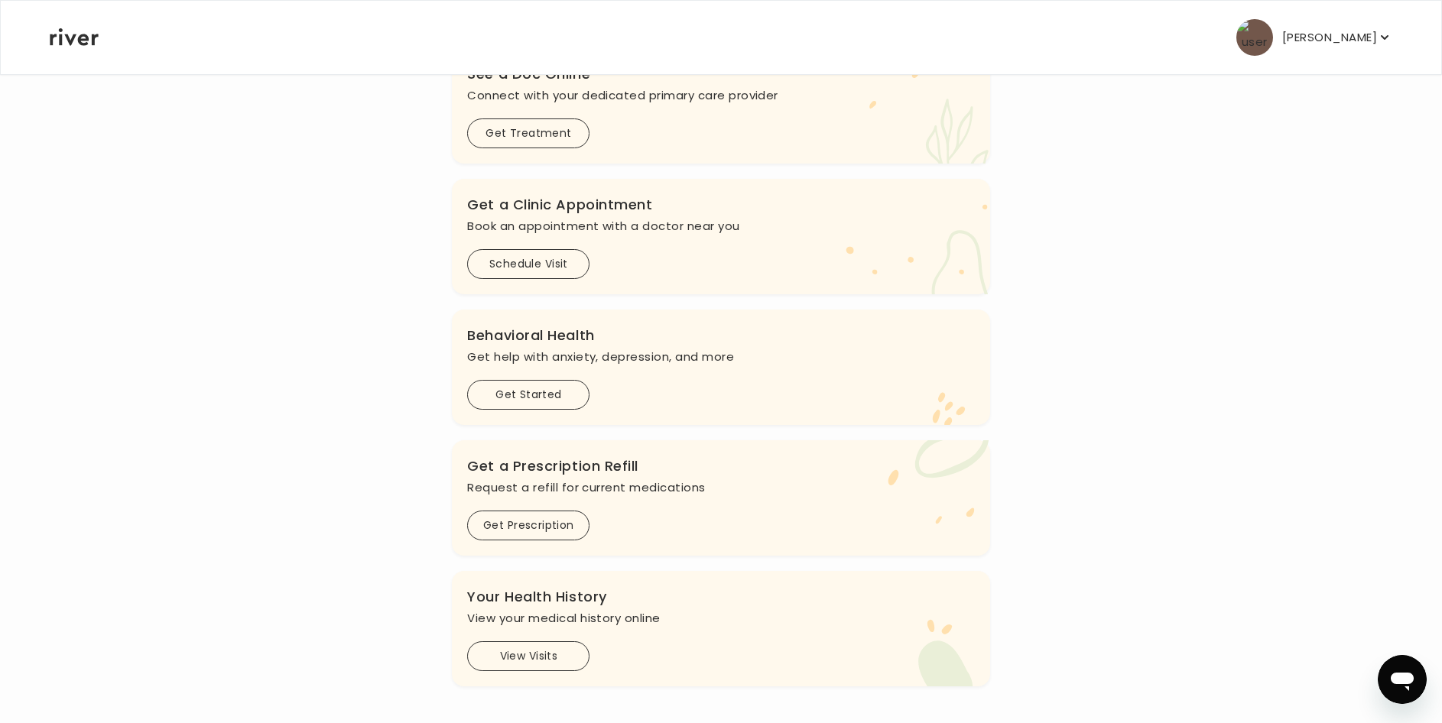
scroll to position [378, 0]
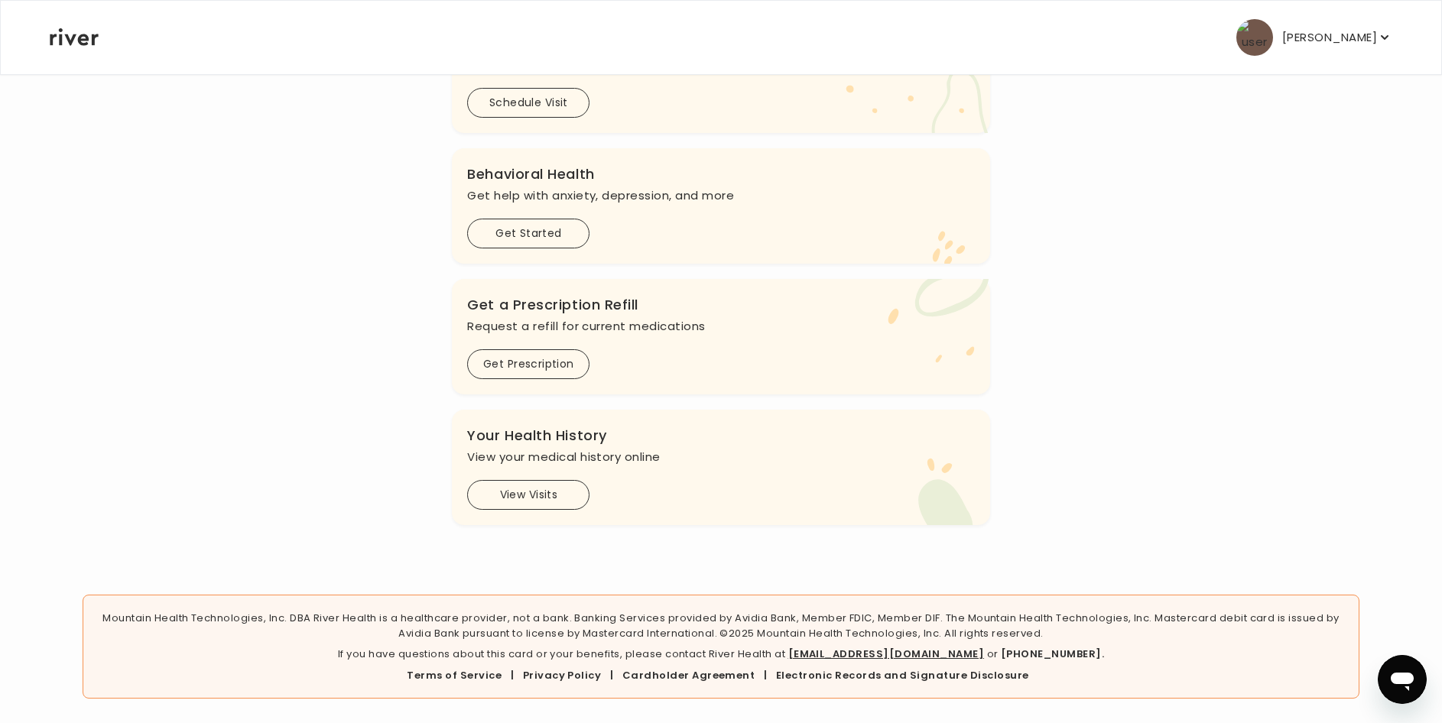
click at [881, 651] on link "[EMAIL_ADDRESS][DOMAIN_NAME]" at bounding box center [886, 654] width 196 height 15
click at [874, 657] on link "[EMAIL_ADDRESS][DOMAIN_NAME]" at bounding box center [886, 654] width 196 height 15
click at [866, 651] on link "[EMAIL_ADDRESS][DOMAIN_NAME]" at bounding box center [886, 654] width 196 height 15
click at [866, 656] on link "[EMAIL_ADDRESS][DOMAIN_NAME]" at bounding box center [886, 654] width 196 height 15
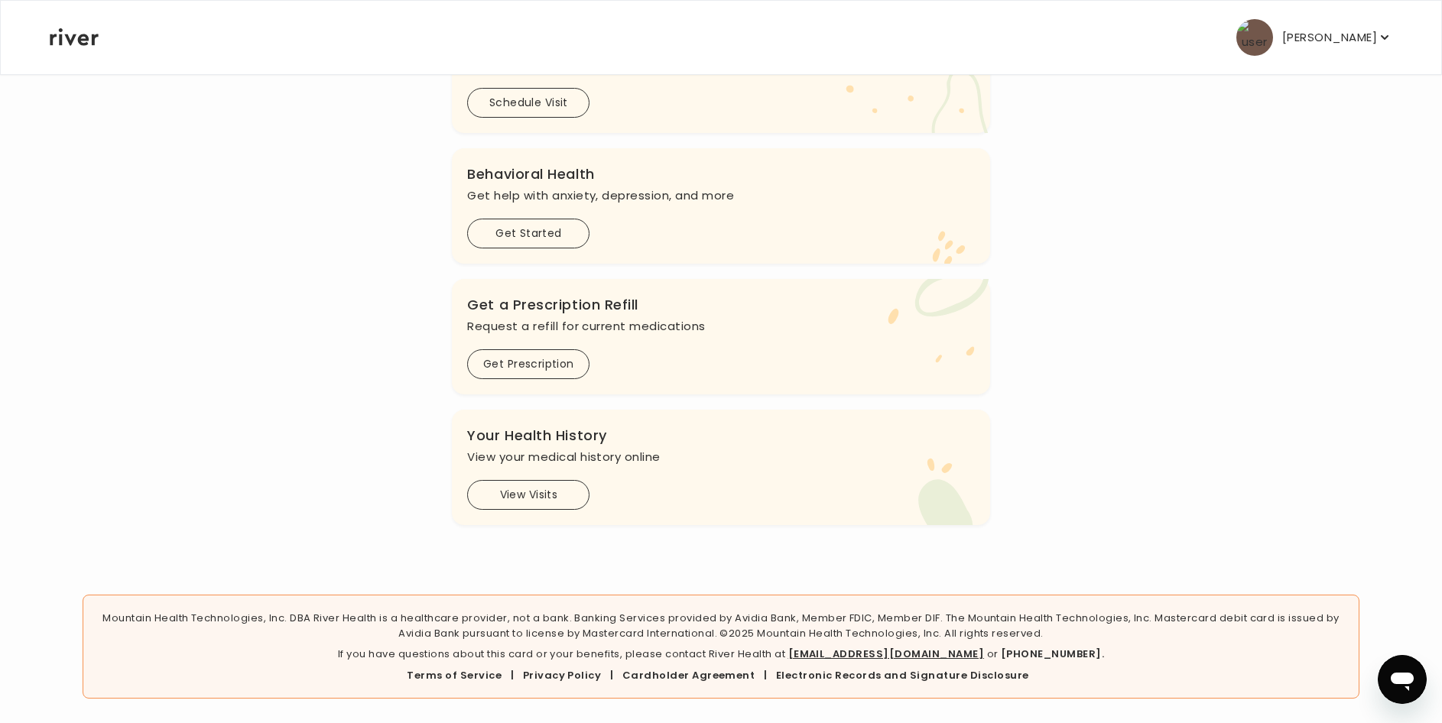
click at [859, 650] on link "[EMAIL_ADDRESS][DOMAIN_NAME]" at bounding box center [886, 654] width 196 height 15
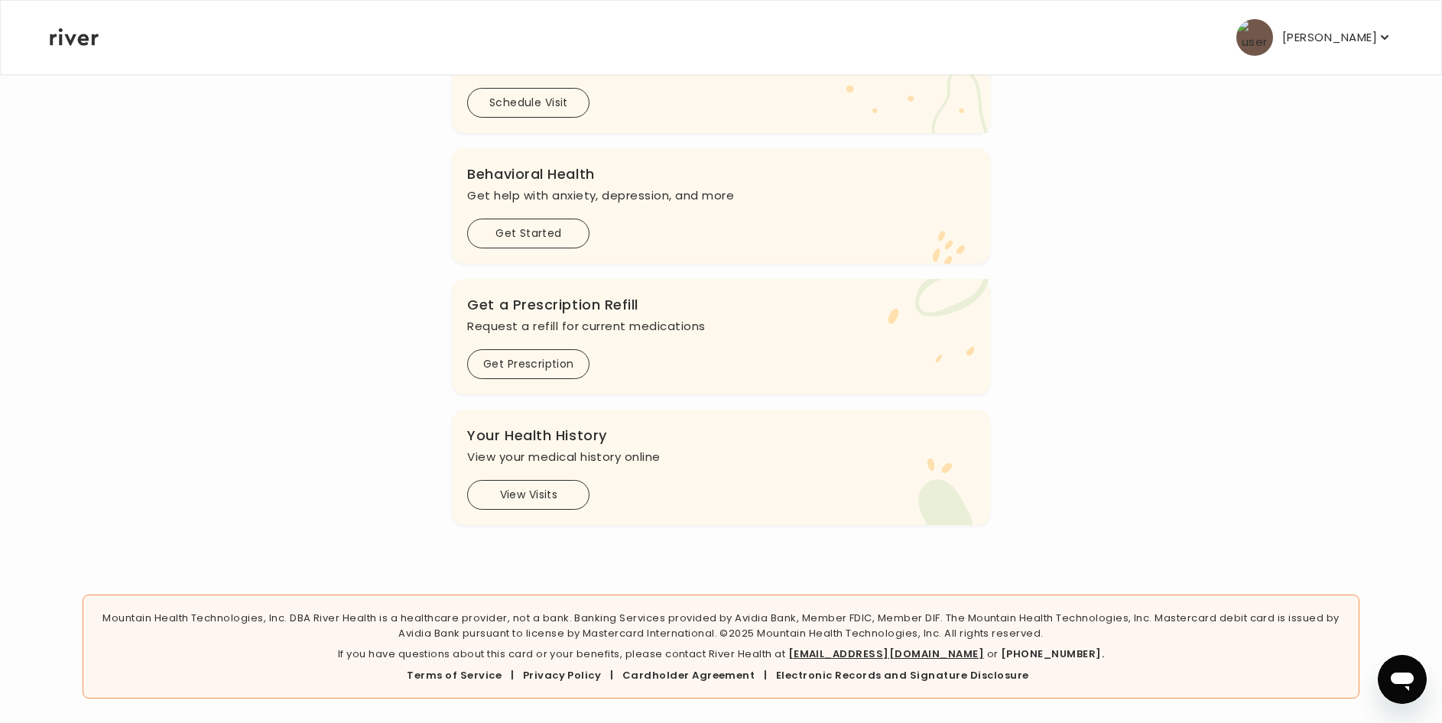
click at [866, 654] on link "[EMAIL_ADDRESS][DOMAIN_NAME]" at bounding box center [886, 654] width 196 height 15
click at [866, 651] on link "[EMAIL_ADDRESS][DOMAIN_NAME]" at bounding box center [886, 654] width 196 height 15
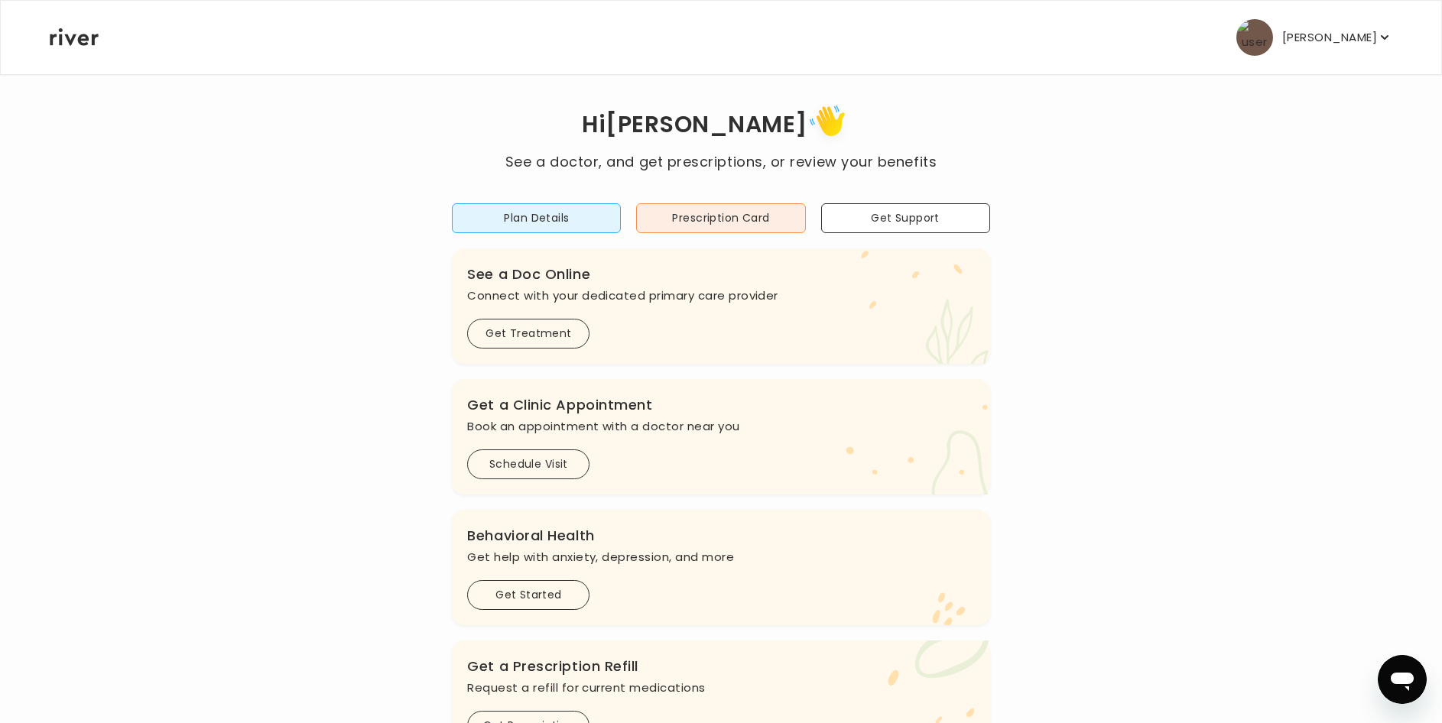
scroll to position [0, 0]
